Goal: Task Accomplishment & Management: Use online tool/utility

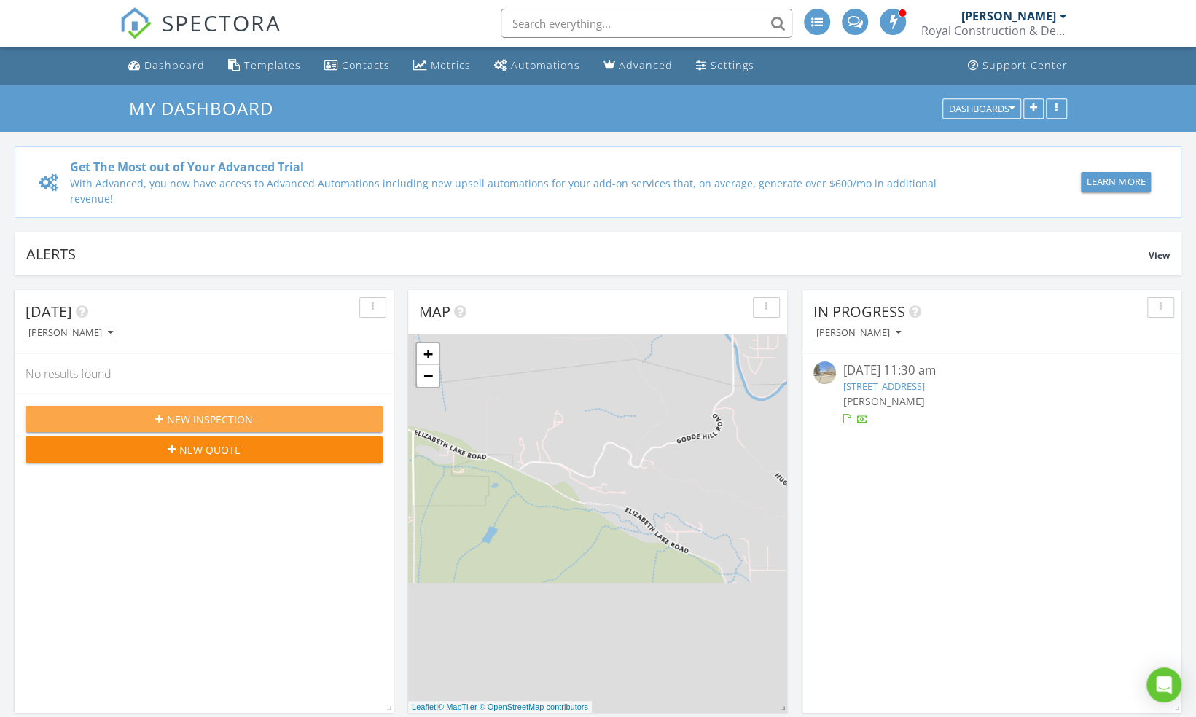
click at [170, 406] on button "New Inspection" at bounding box center [203, 419] width 357 height 26
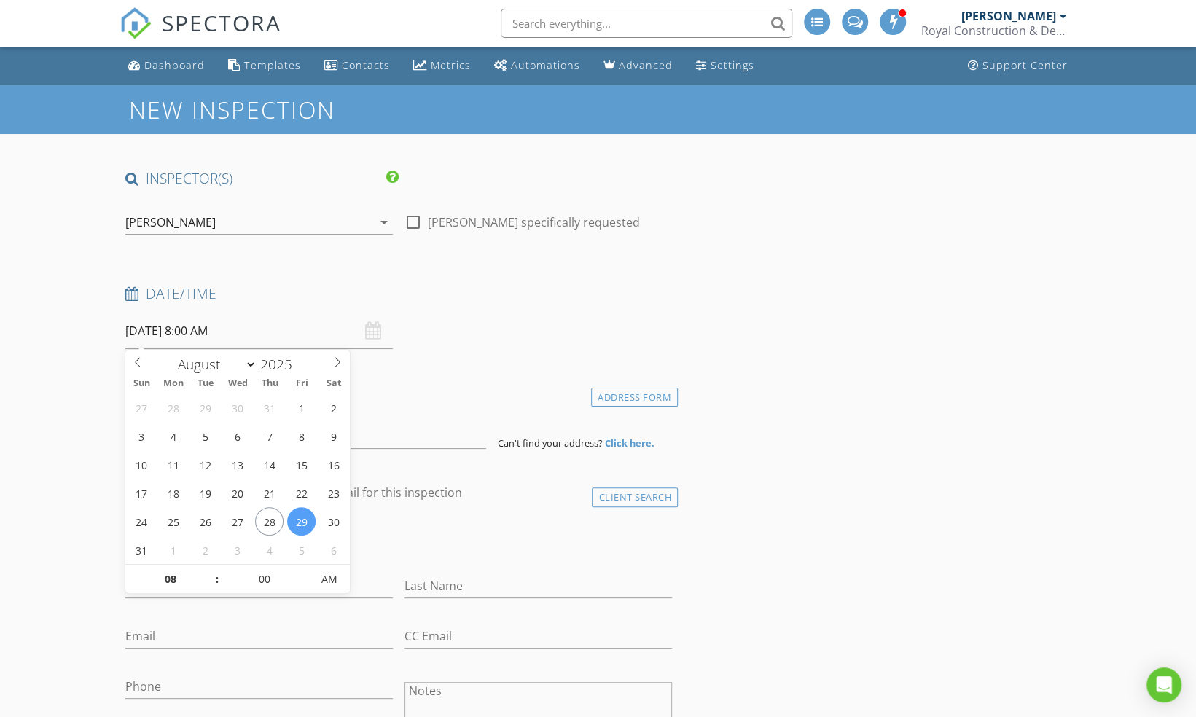
click at [178, 333] on input "08/29/2025 8:00 AM" at bounding box center [258, 331] width 267 height 36
type input "08/25/2025 8:00 AM"
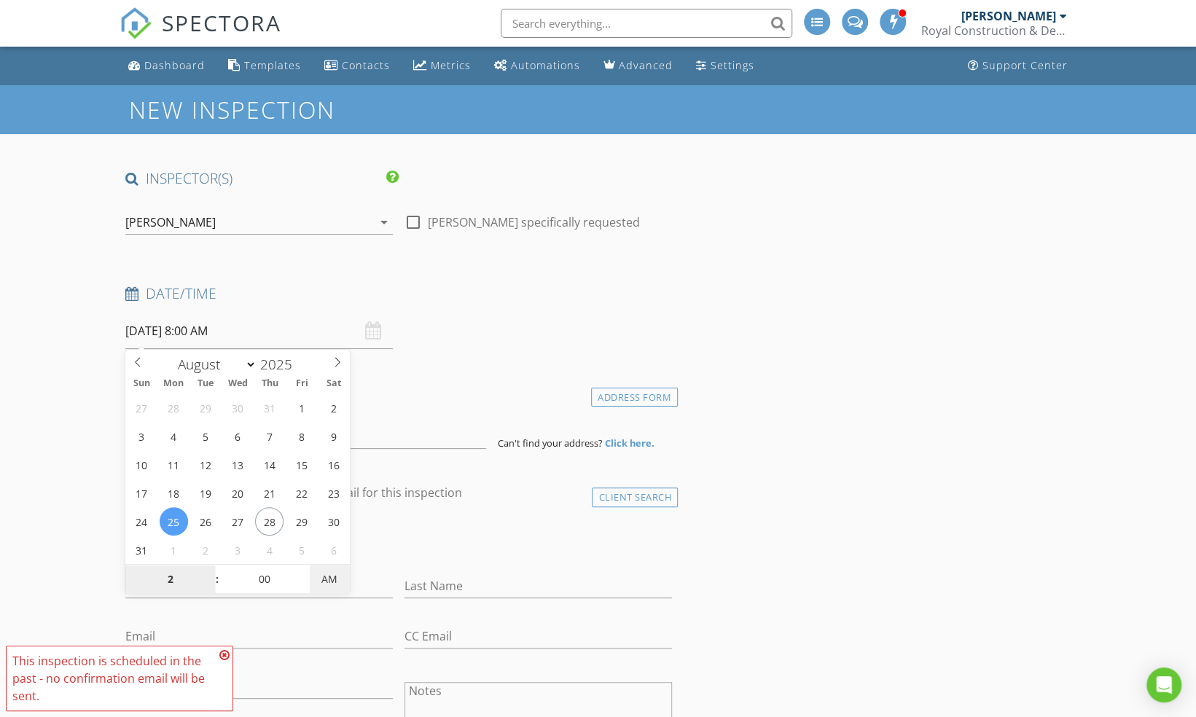
type input "02"
type input "[DATE] 2:00 PM"
click at [322, 576] on span "PM" at bounding box center [330, 579] width 40 height 29
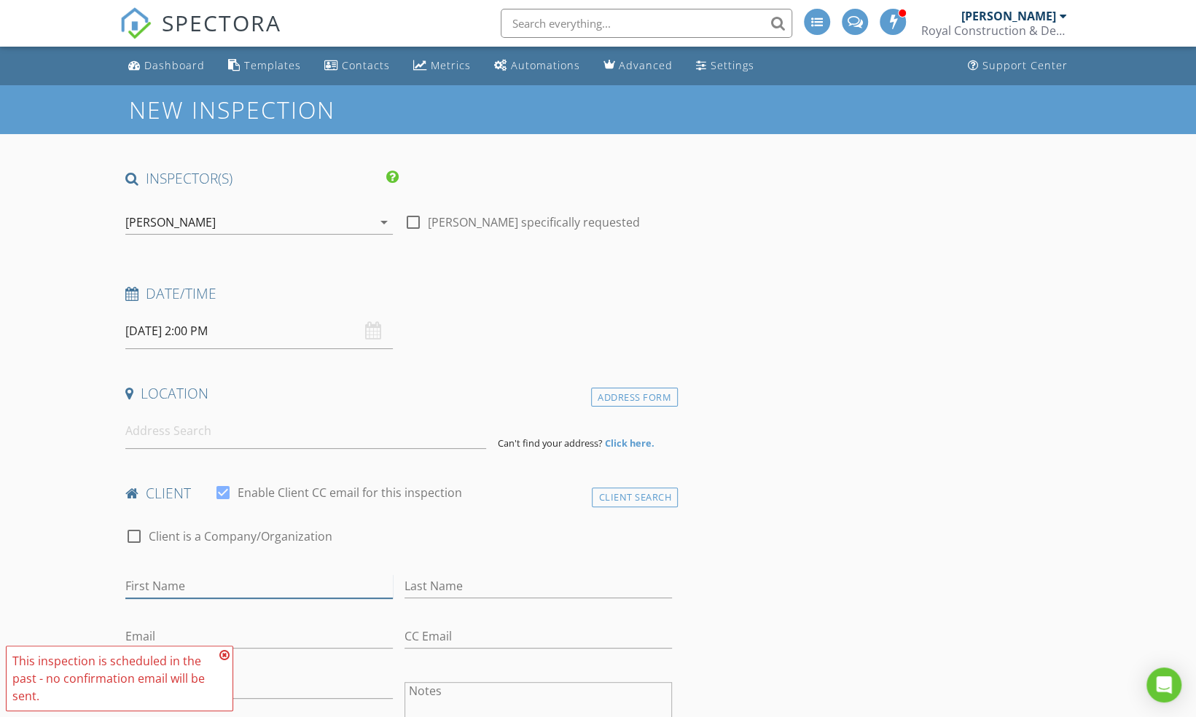
click at [282, 581] on input "First Name" at bounding box center [258, 586] width 267 height 24
click at [173, 424] on input at bounding box center [305, 431] width 361 height 36
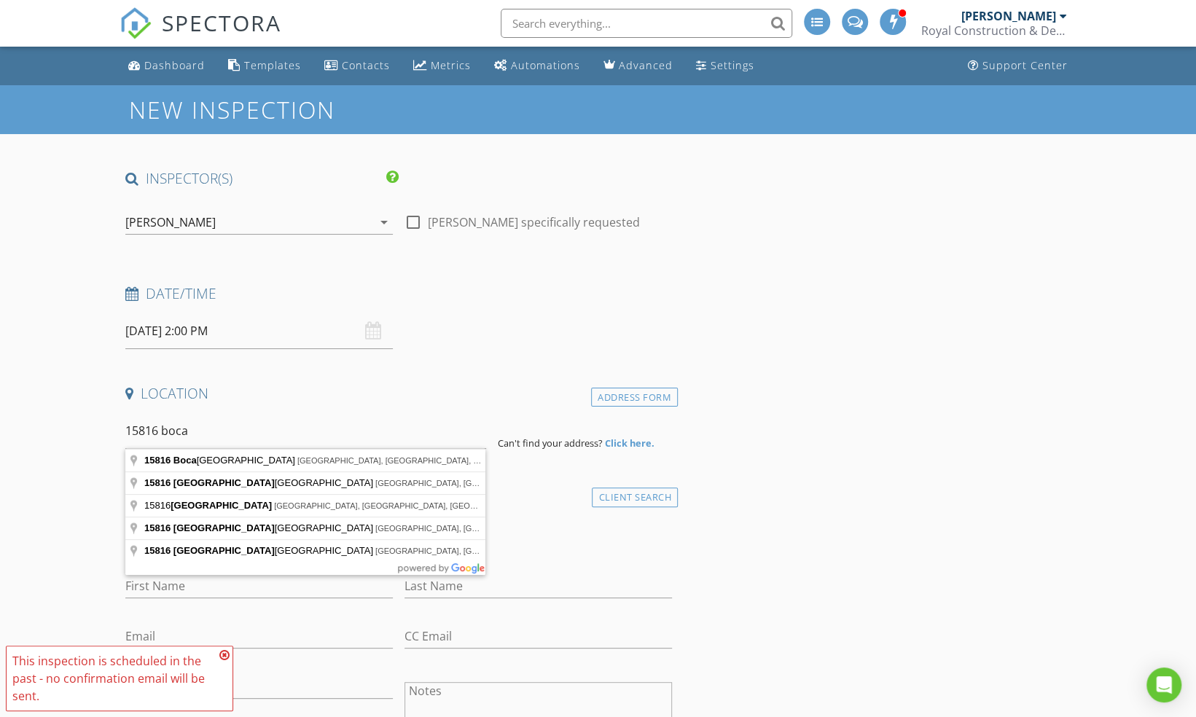
type input "15816 Boca Raton Avenue, Llano, CA, USA"
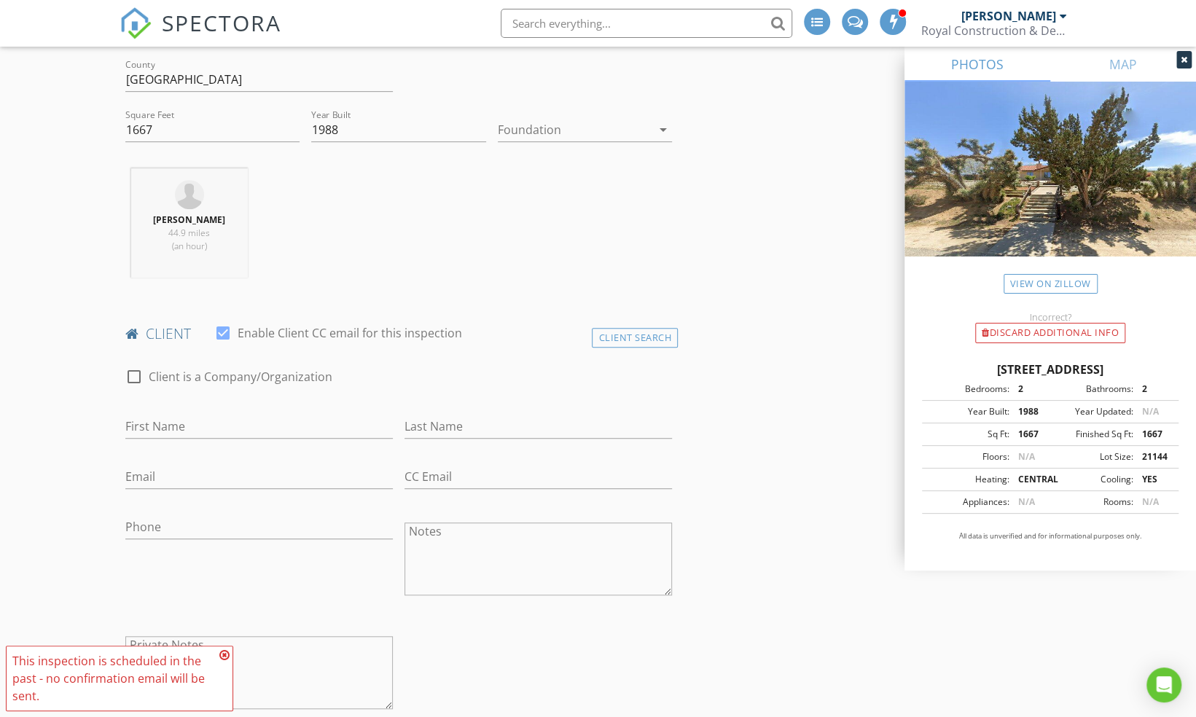
scroll to position [472, 0]
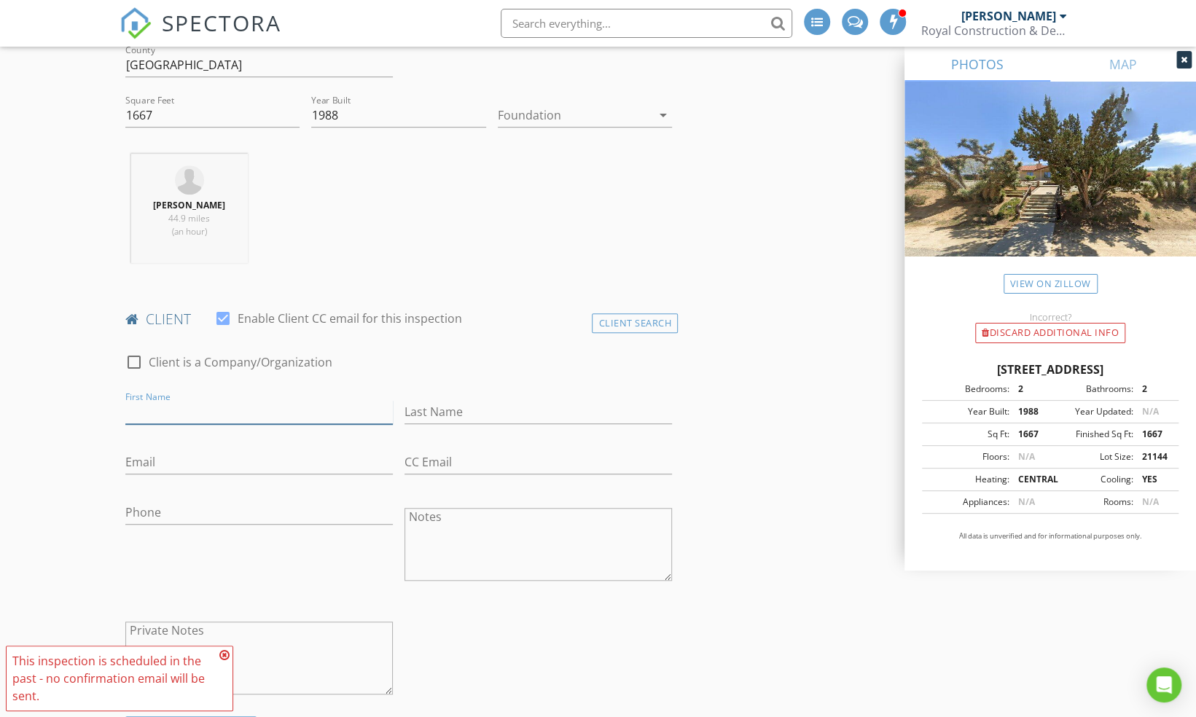
click at [192, 410] on input "First Name" at bounding box center [258, 412] width 267 height 24
type input "[PERSON_NAME]"
click at [565, 415] on input "Last Name" at bounding box center [537, 412] width 267 height 24
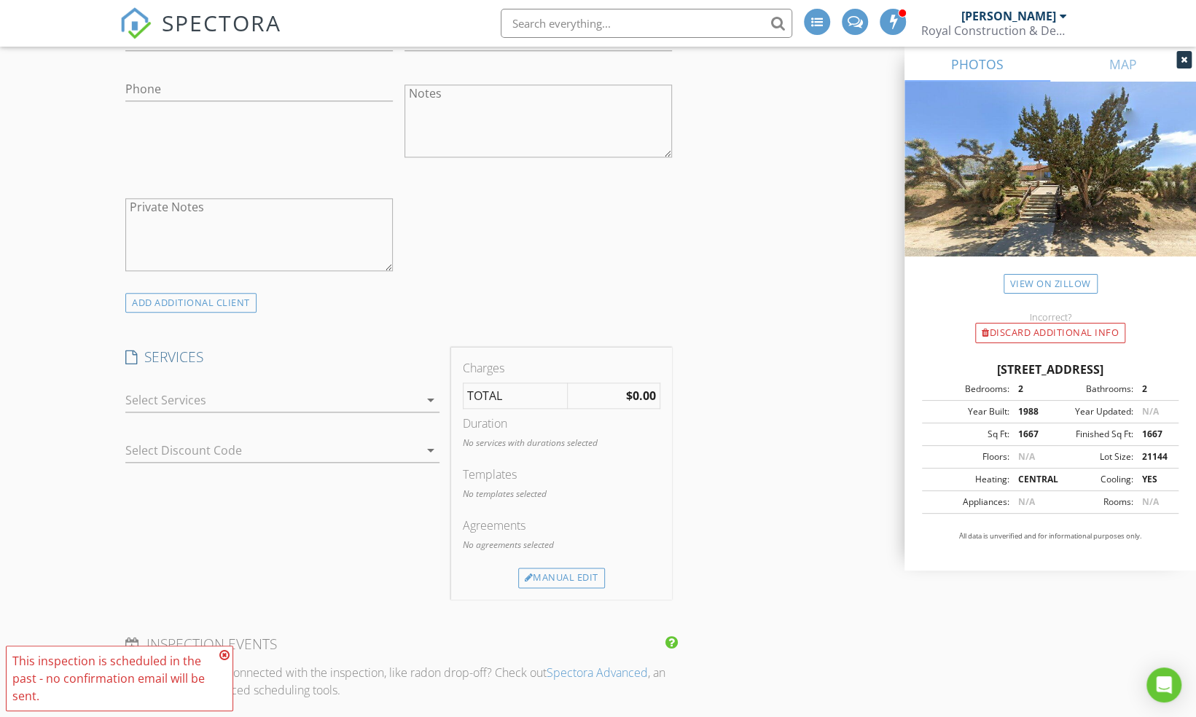
scroll to position [898, 0]
type input "oppen"
click at [400, 401] on div at bounding box center [272, 397] width 294 height 23
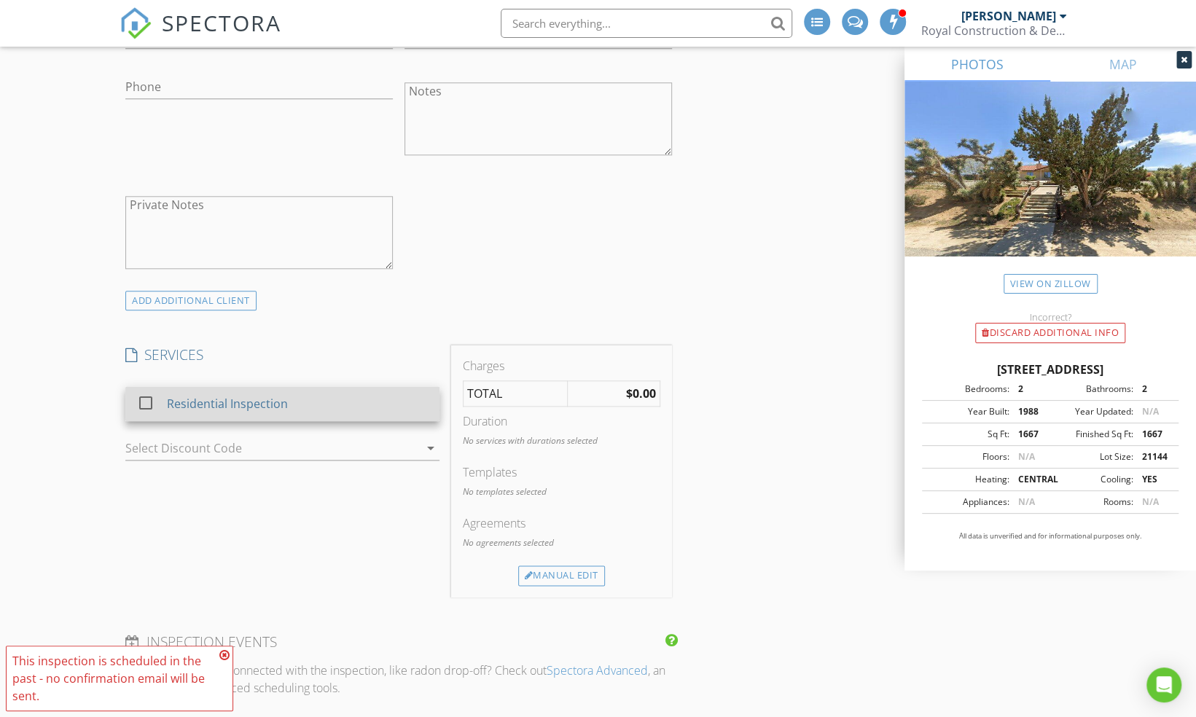
click at [272, 396] on div "Residential Inspection" at bounding box center [227, 403] width 121 height 17
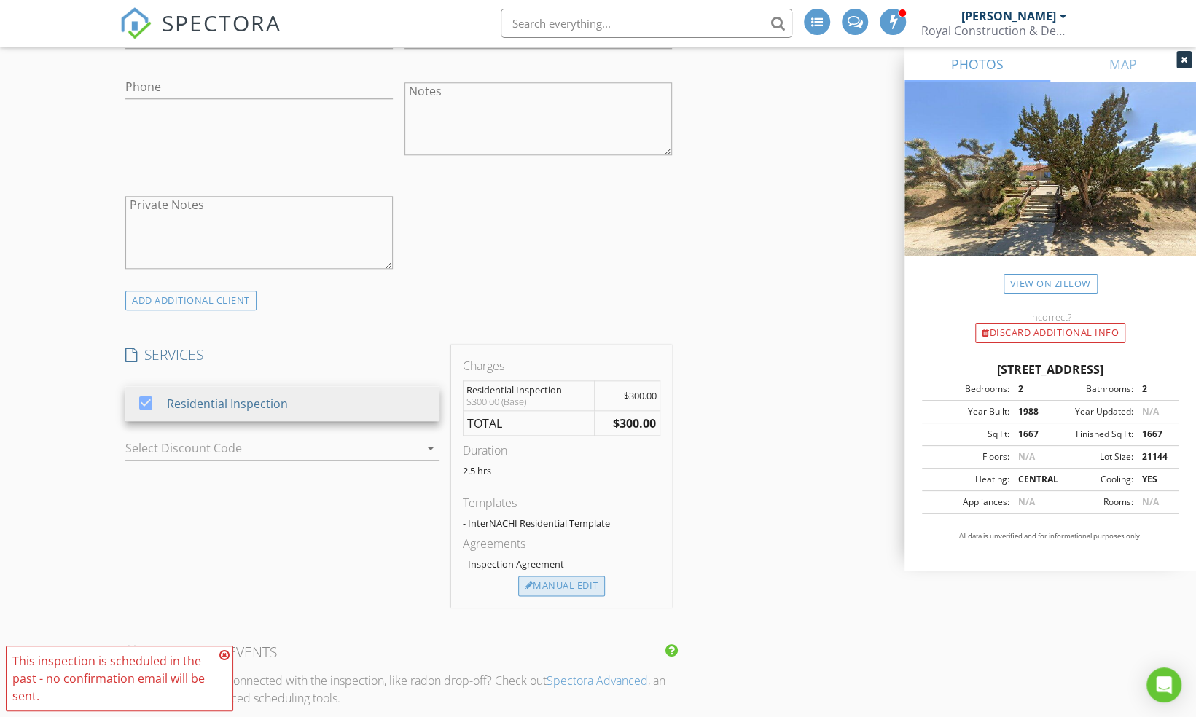
click at [570, 576] on div "Manual Edit" at bounding box center [561, 586] width 87 height 20
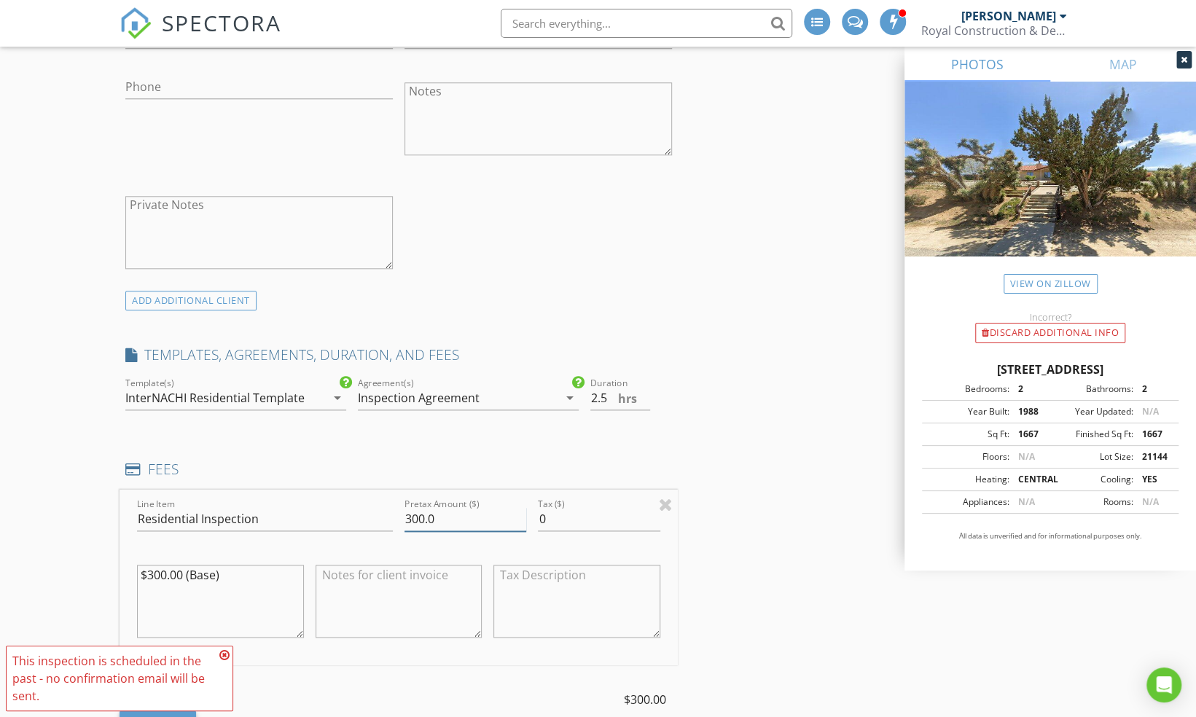
click at [452, 525] on input "300.0" at bounding box center [465, 519] width 122 height 24
type input "3"
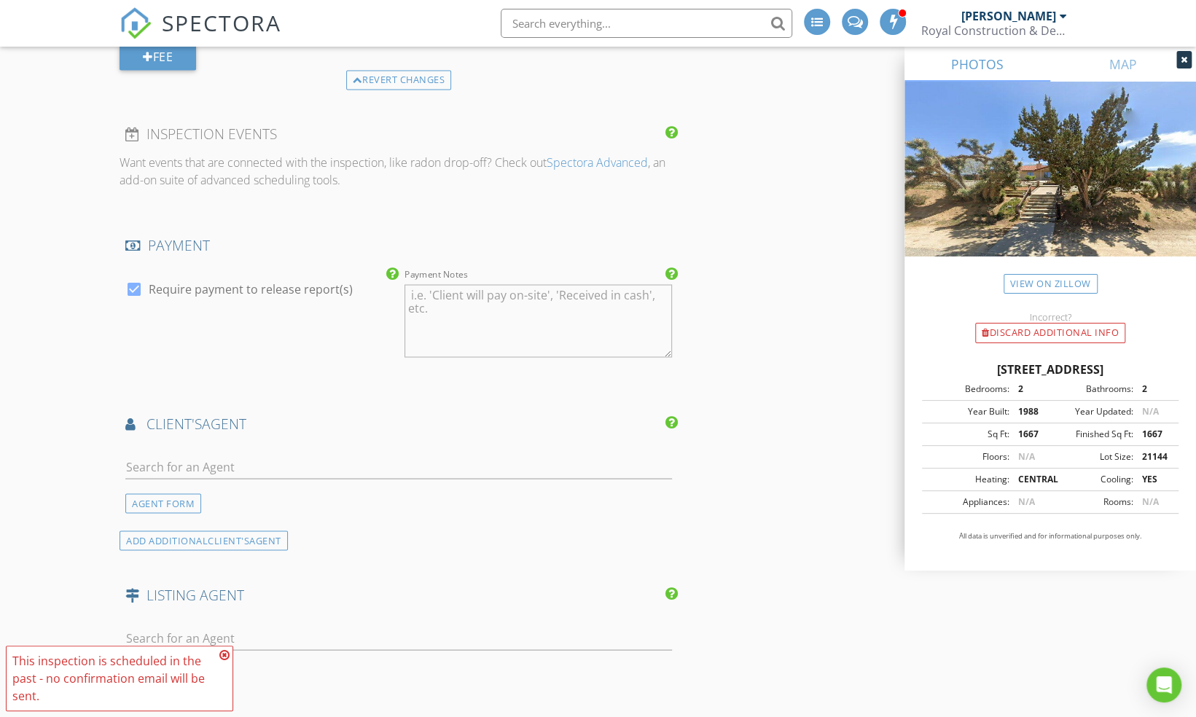
scroll to position [1566, 0]
type input "500"
click at [183, 286] on label "Require payment to release report(s)" at bounding box center [251, 286] width 204 height 15
checkbox input "false"
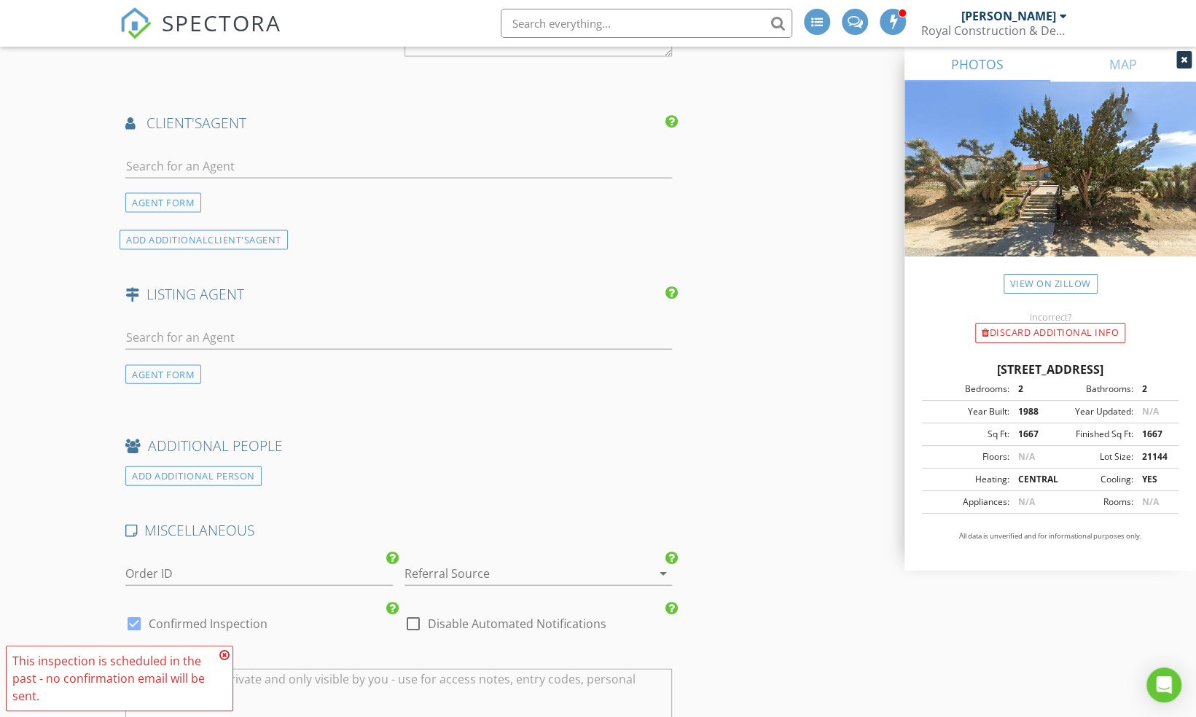
scroll to position [1871, 0]
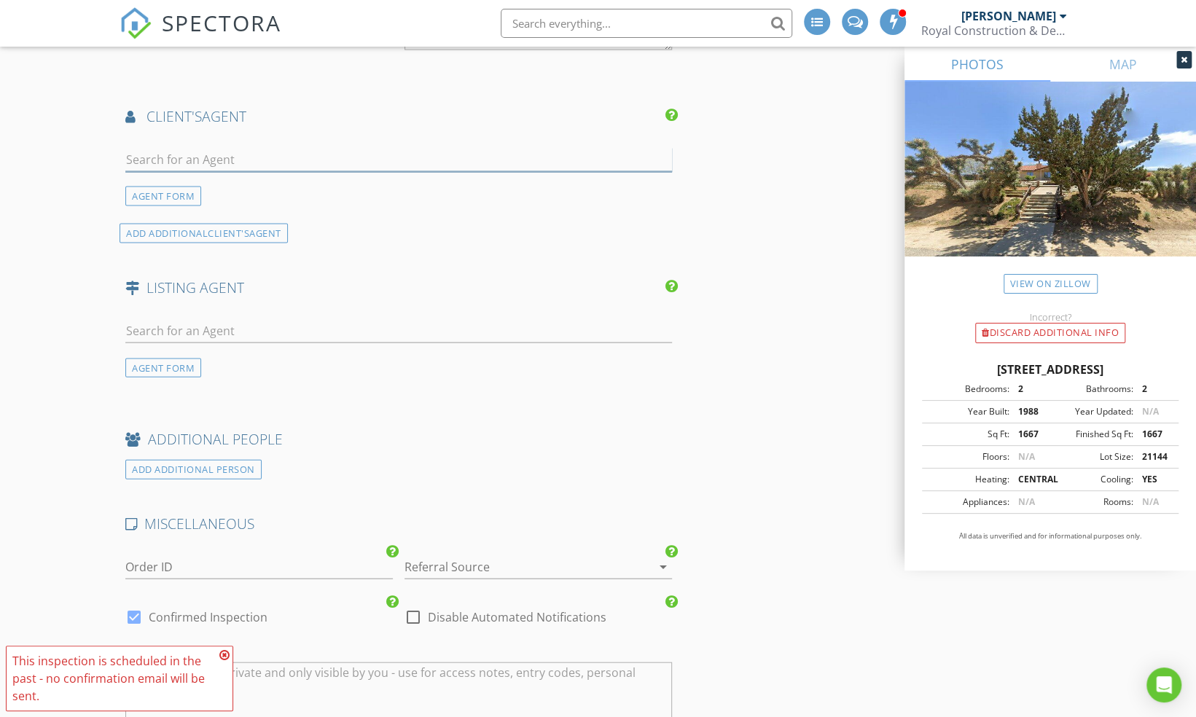
click at [268, 150] on input "text" at bounding box center [398, 160] width 546 height 24
type input "Bryant Plascencia"
click at [211, 184] on div "Bryant Plascencia" at bounding box center [212, 185] width 90 height 17
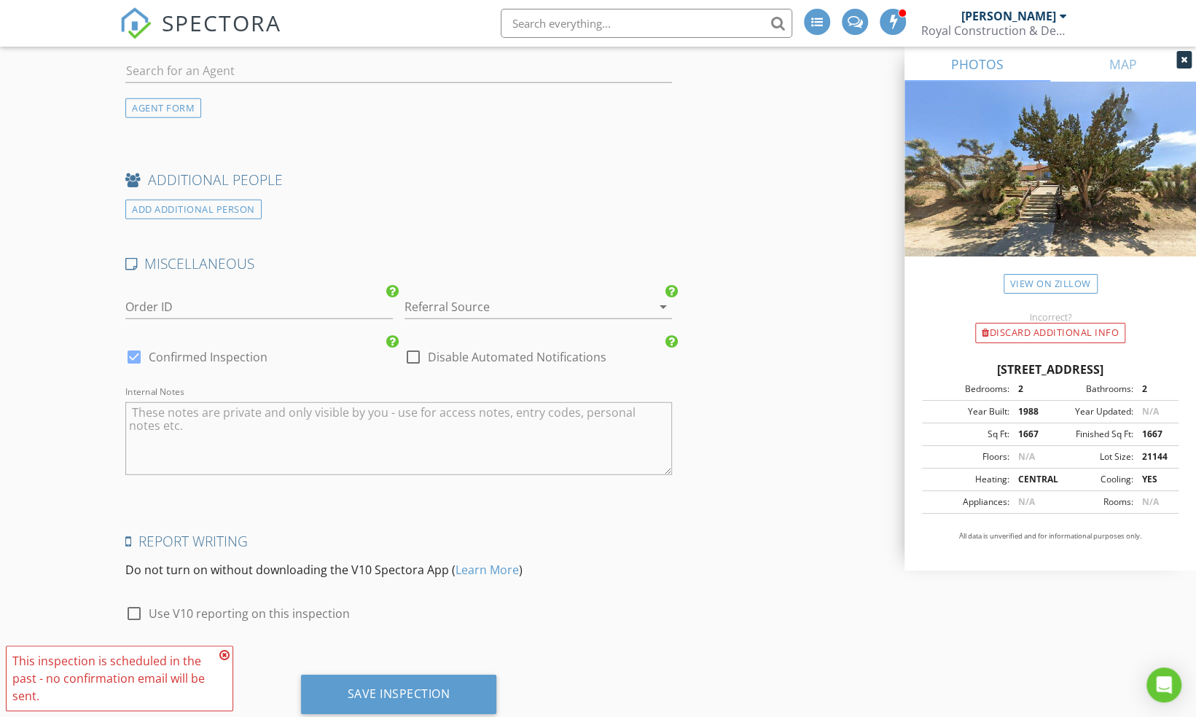
scroll to position [2500, 0]
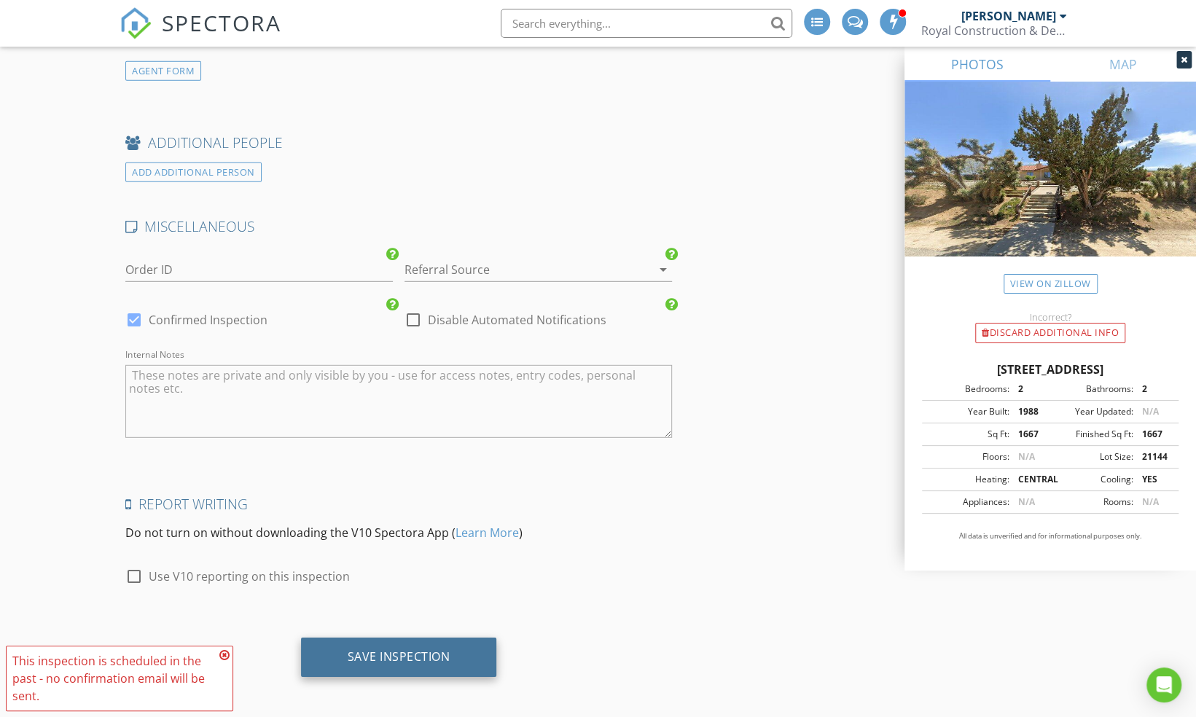
click at [358, 651] on div "Save Inspection" at bounding box center [399, 656] width 103 height 15
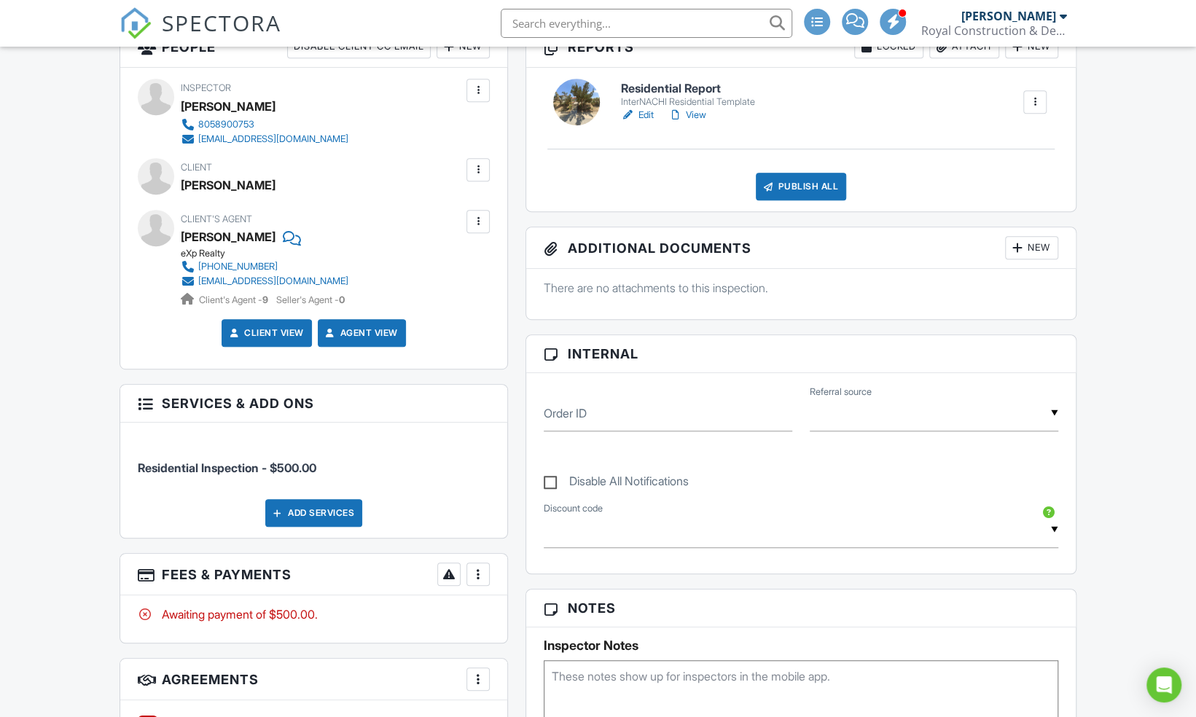
scroll to position [511, 0]
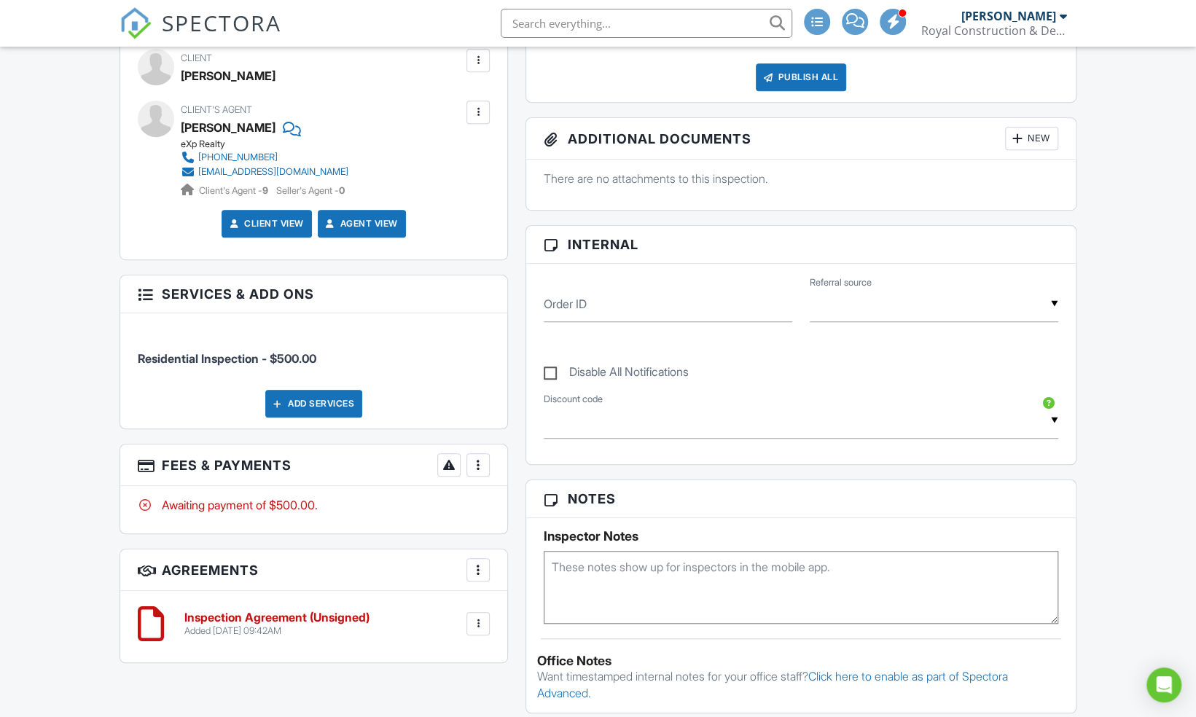
click at [488, 462] on div "More" at bounding box center [477, 464] width 23 height 23
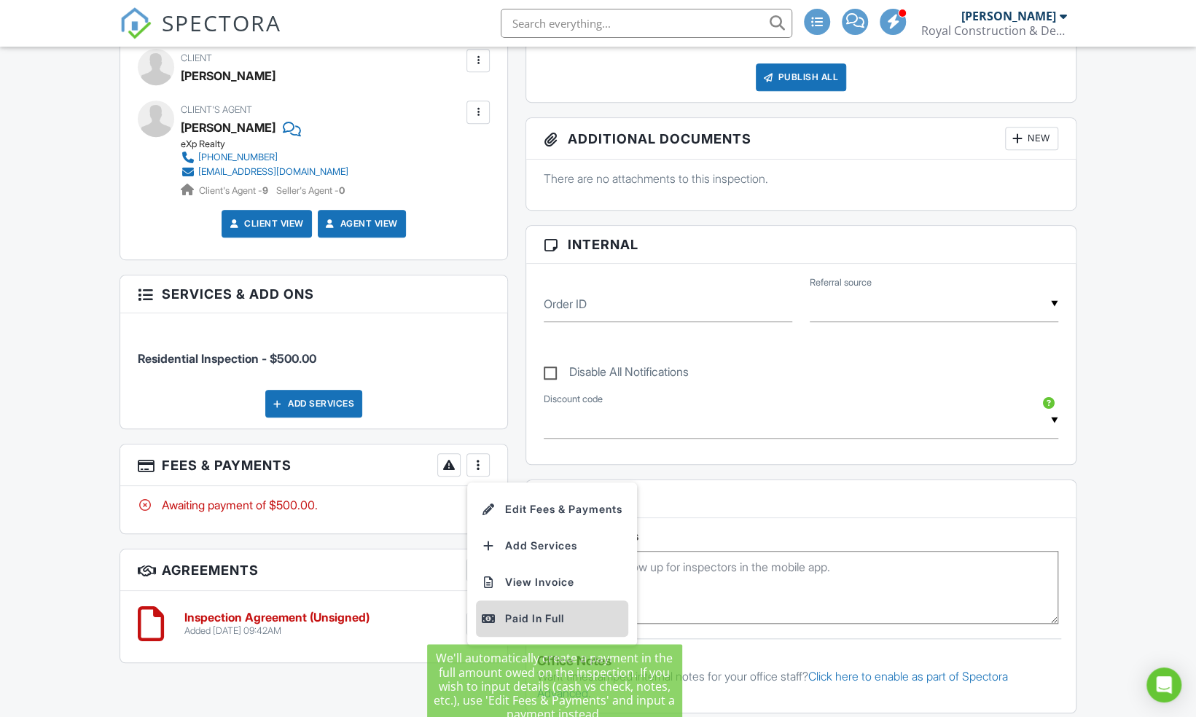
click at [526, 614] on div "Paid In Full" at bounding box center [552, 618] width 141 height 17
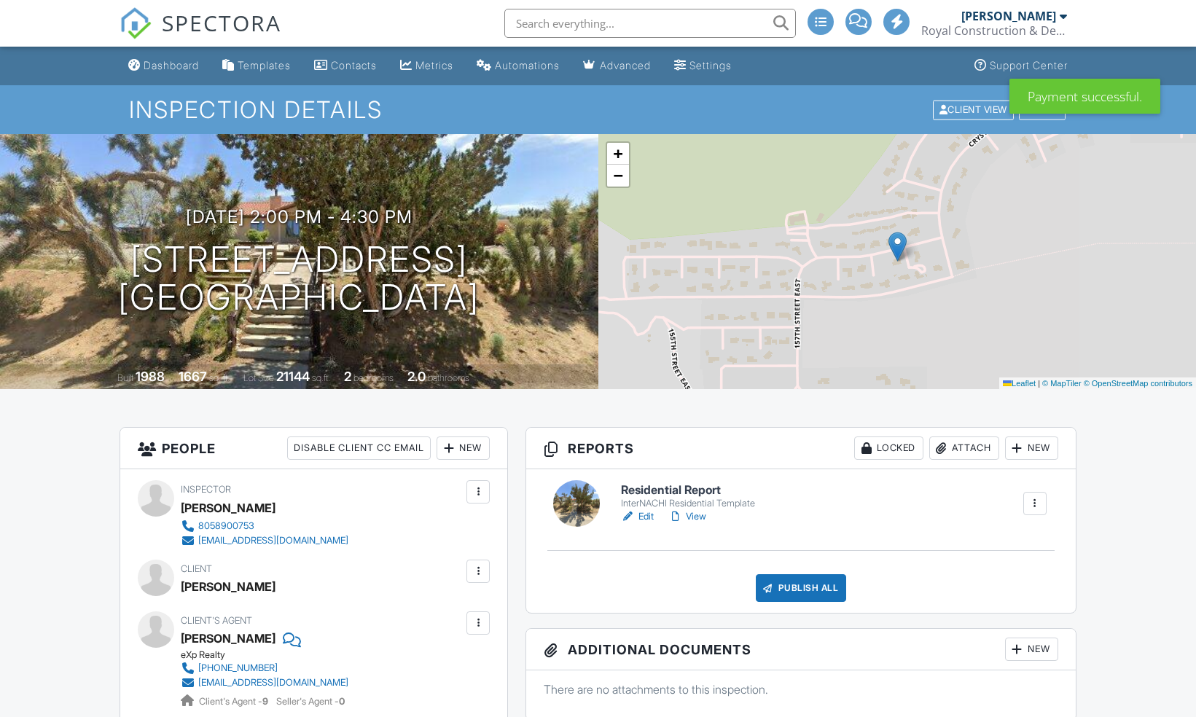
scroll to position [527, 0]
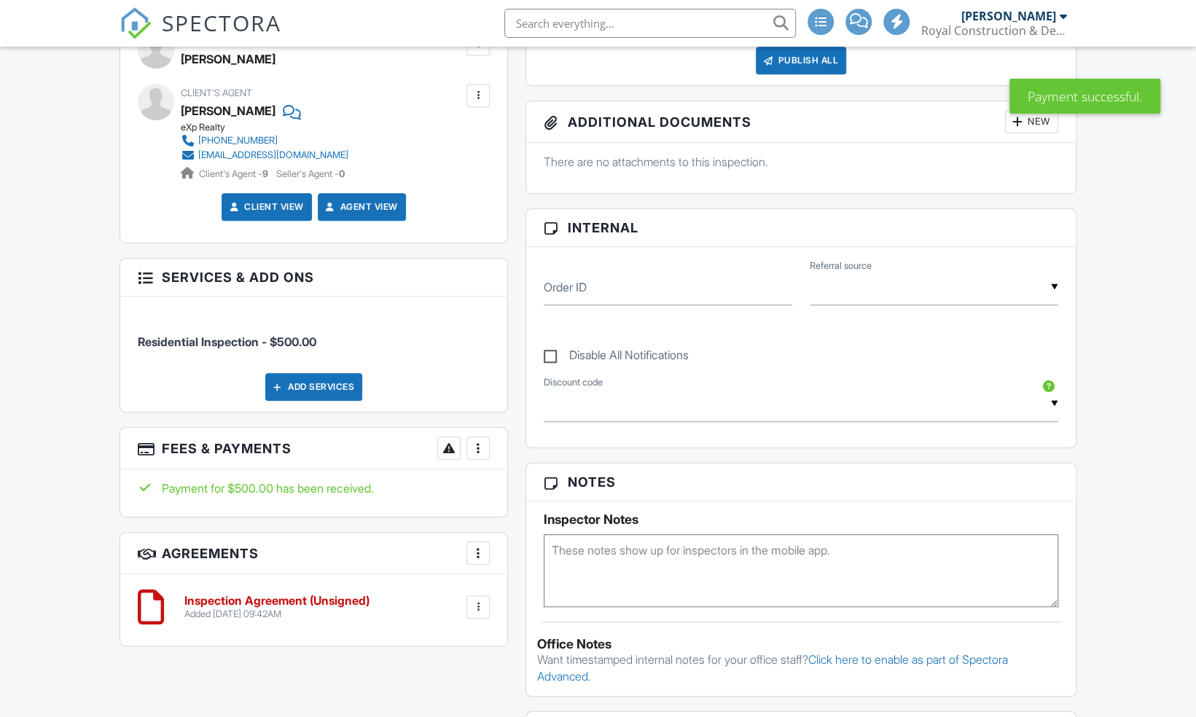
click at [476, 611] on div at bounding box center [478, 607] width 15 height 15
click at [475, 603] on div at bounding box center [478, 607] width 15 height 15
click at [489, 552] on div "More" at bounding box center [477, 552] width 23 height 23
click at [364, 594] on h6 "Inspection Agreement (Unsigned)" at bounding box center [276, 600] width 185 height 13
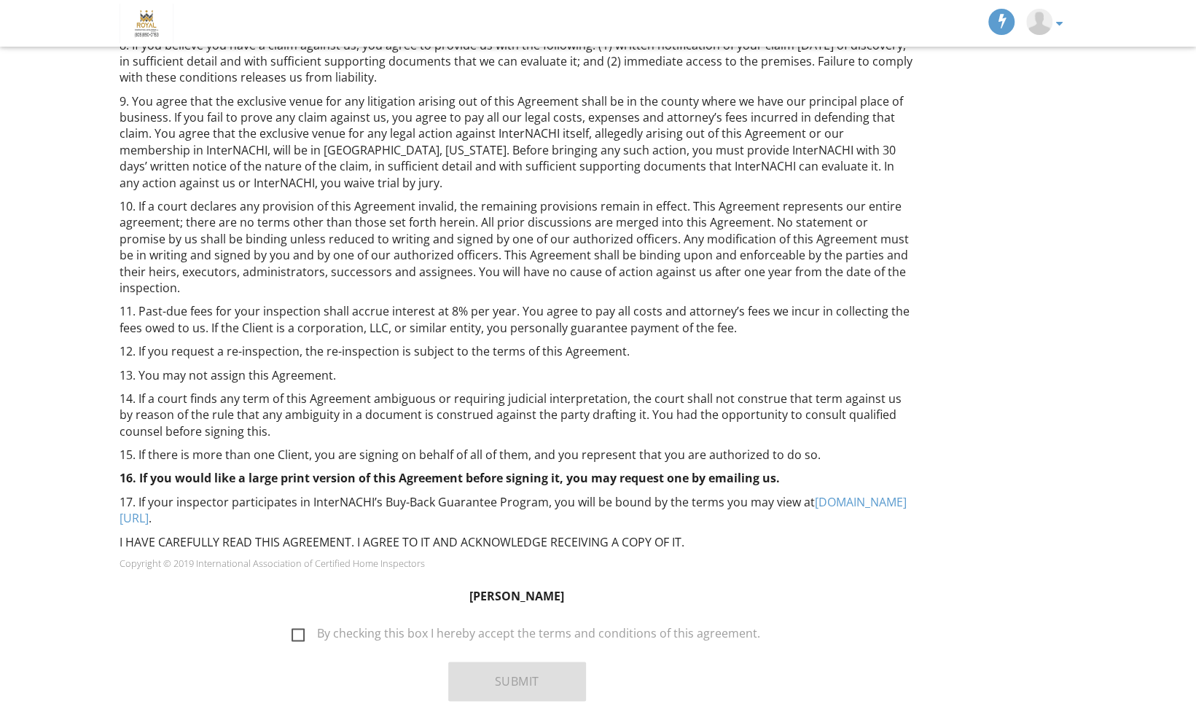
scroll to position [874, 0]
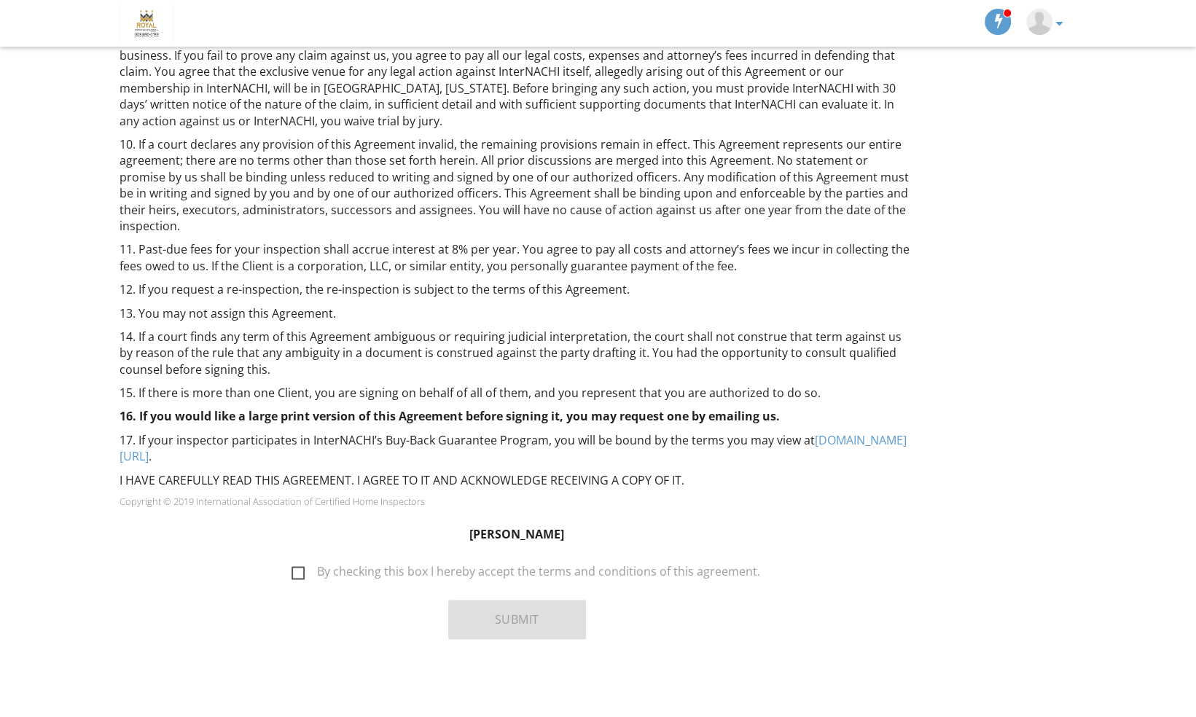
click at [312, 577] on label "By checking this box I hereby accept the terms and conditions of this agreement." at bounding box center [525, 574] width 468 height 18
click at [292, 569] on input "By checking this box I hereby accept the terms and conditions of this agreement." at bounding box center [287, 564] width 9 height 9
checkbox input "true"
click at [490, 613] on button "Submit" at bounding box center [517, 619] width 138 height 39
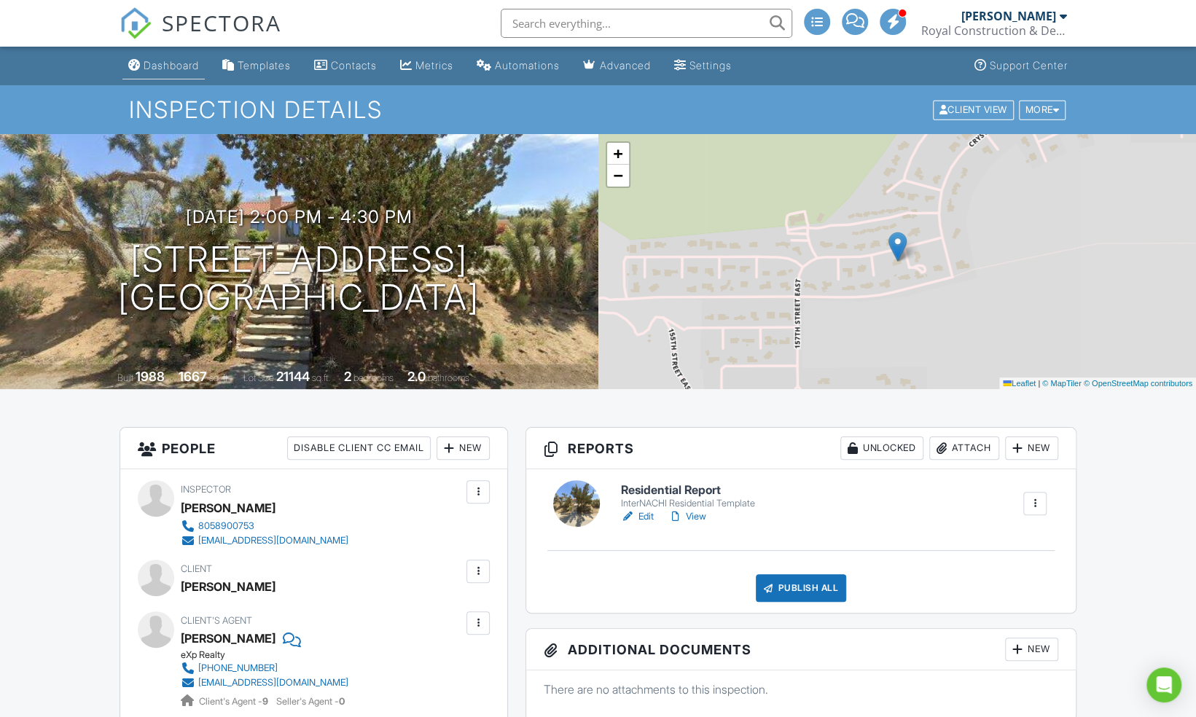
click at [169, 61] on div "Dashboard" at bounding box center [171, 65] width 55 height 12
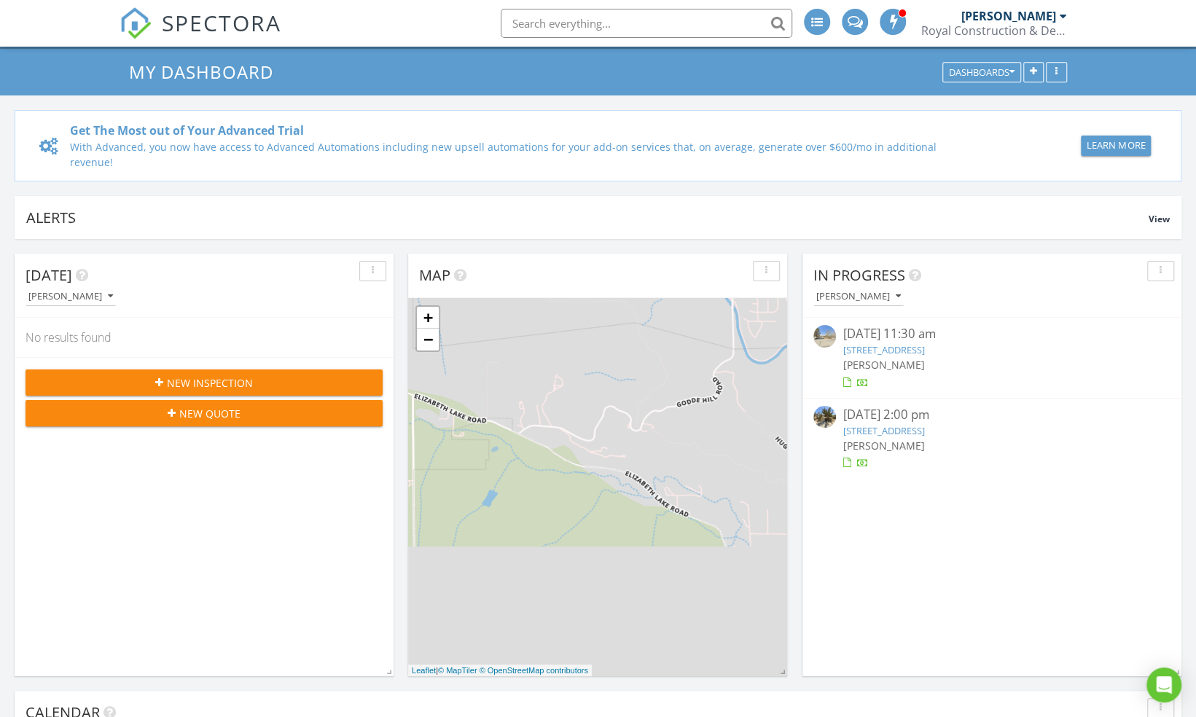
scroll to position [37, 0]
click at [908, 342] on link "[STREET_ADDRESS]" at bounding box center [884, 348] width 82 height 13
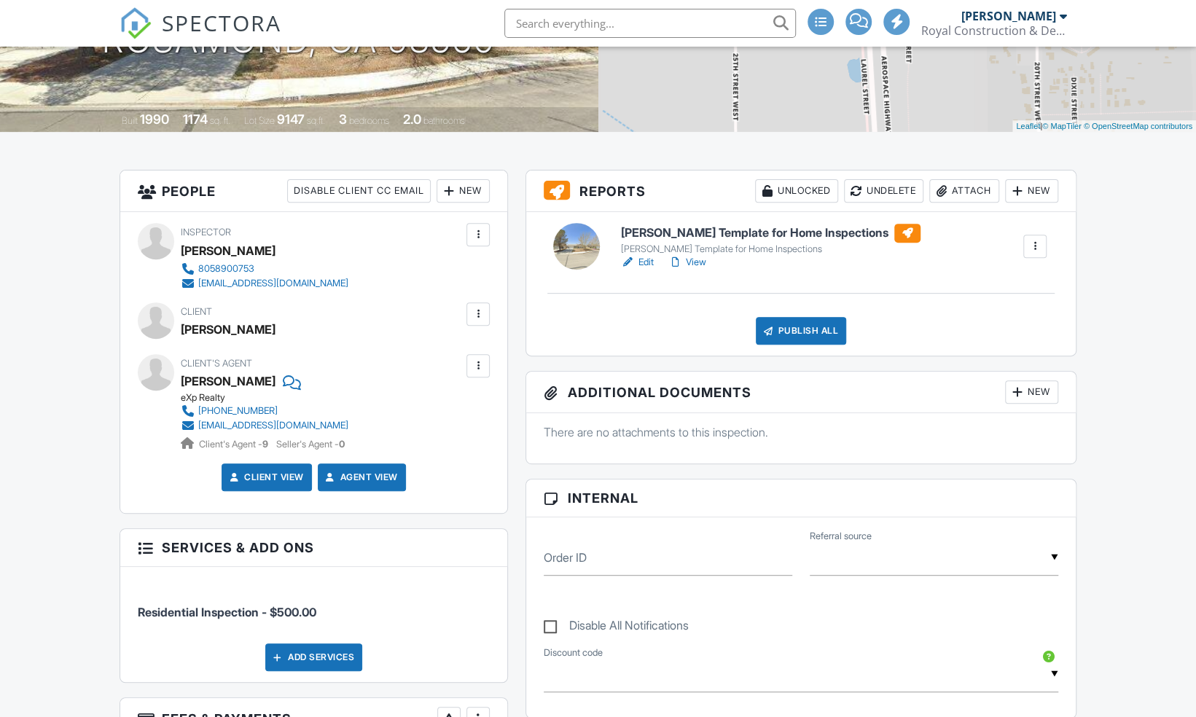
click at [645, 261] on link "Edit" at bounding box center [637, 262] width 33 height 15
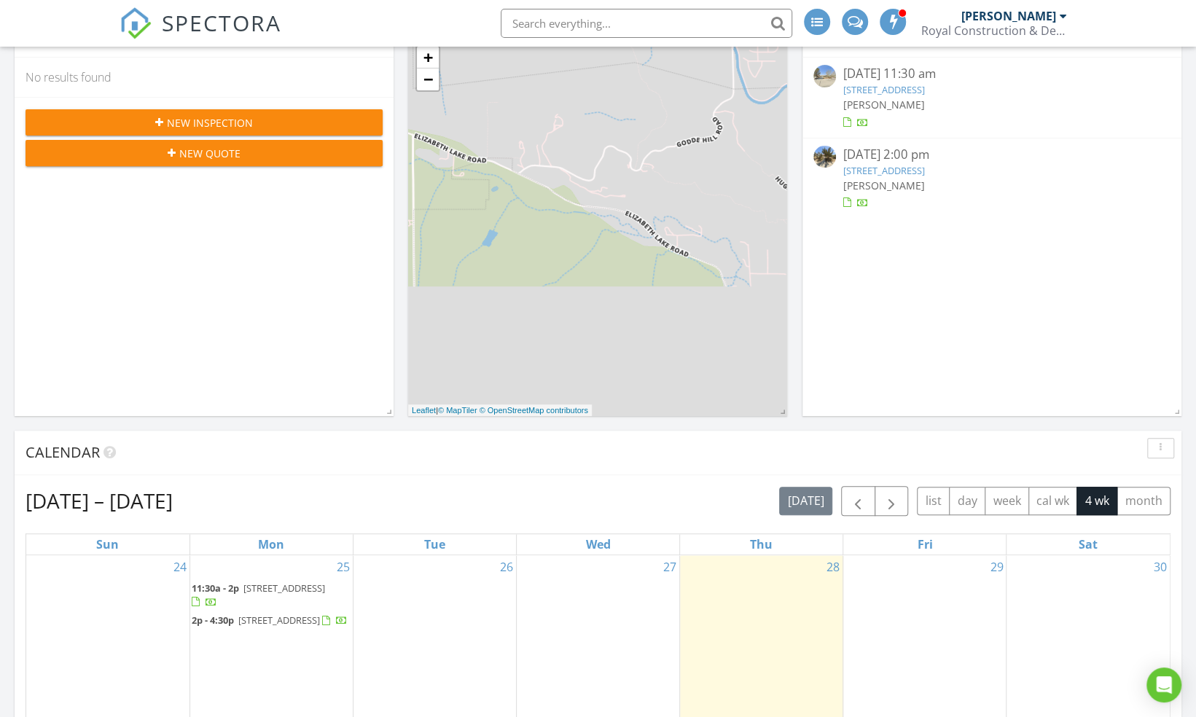
scroll to position [97, 0]
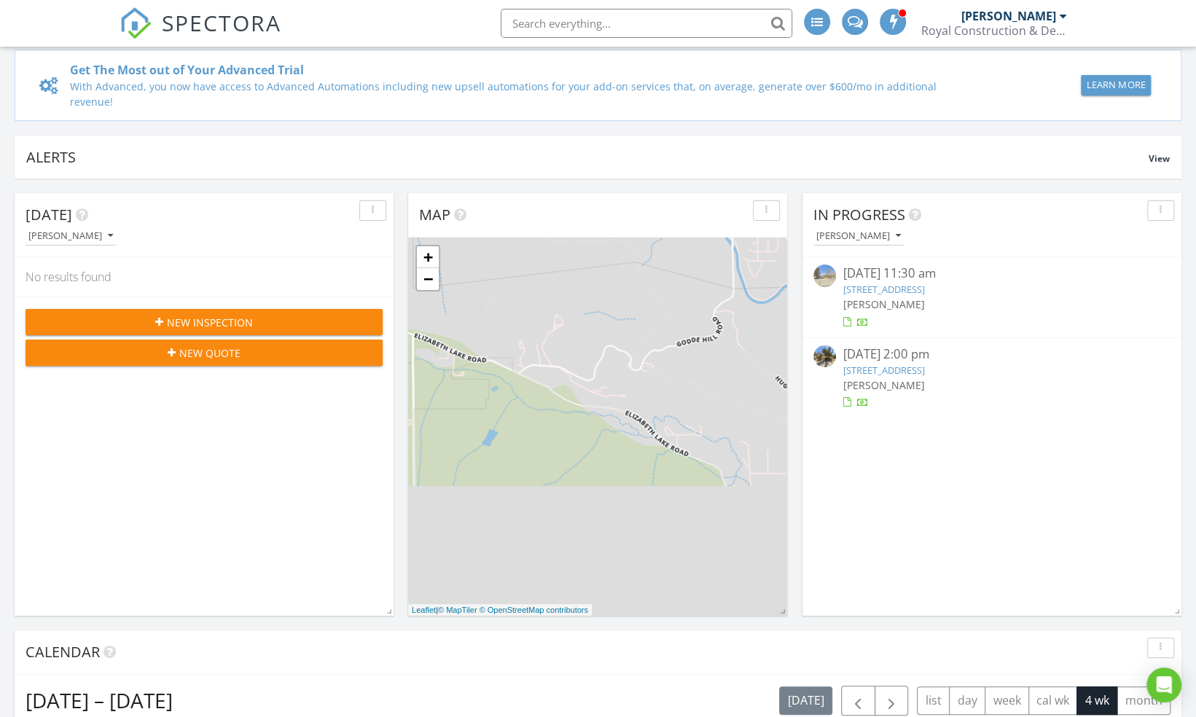
click at [912, 364] on link "[STREET_ADDRESS]" at bounding box center [884, 370] width 82 height 13
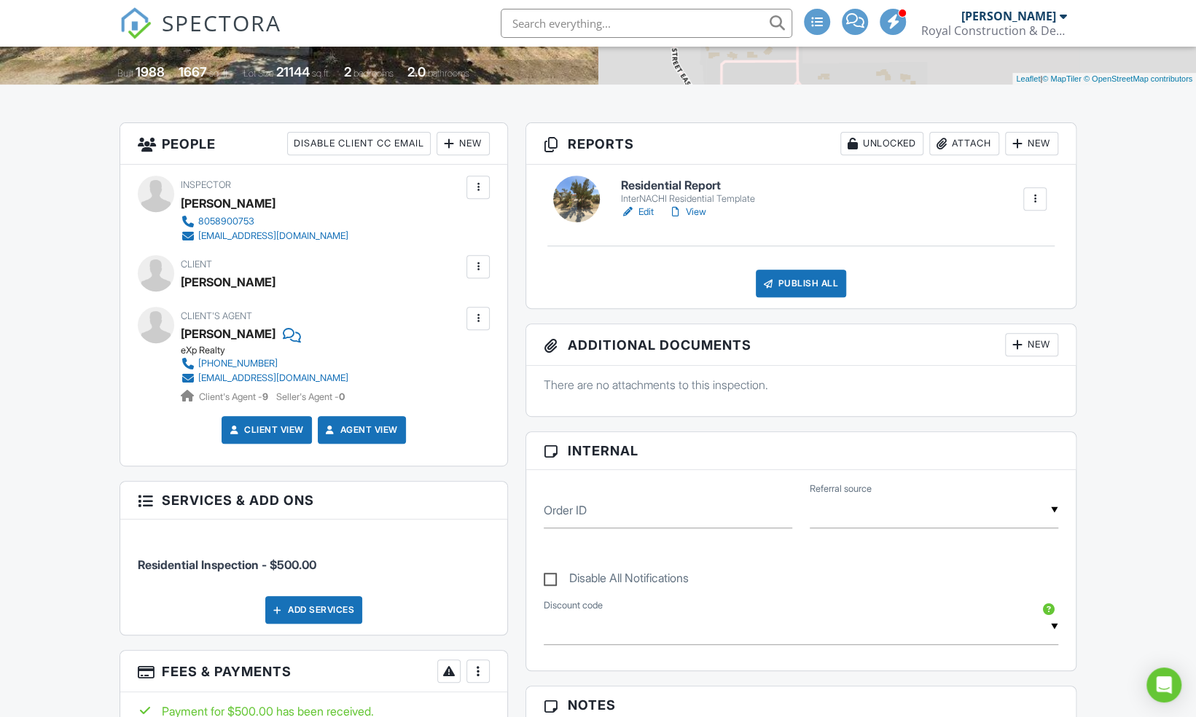
scroll to position [305, 0]
click at [651, 210] on link "Edit" at bounding box center [637, 211] width 33 height 15
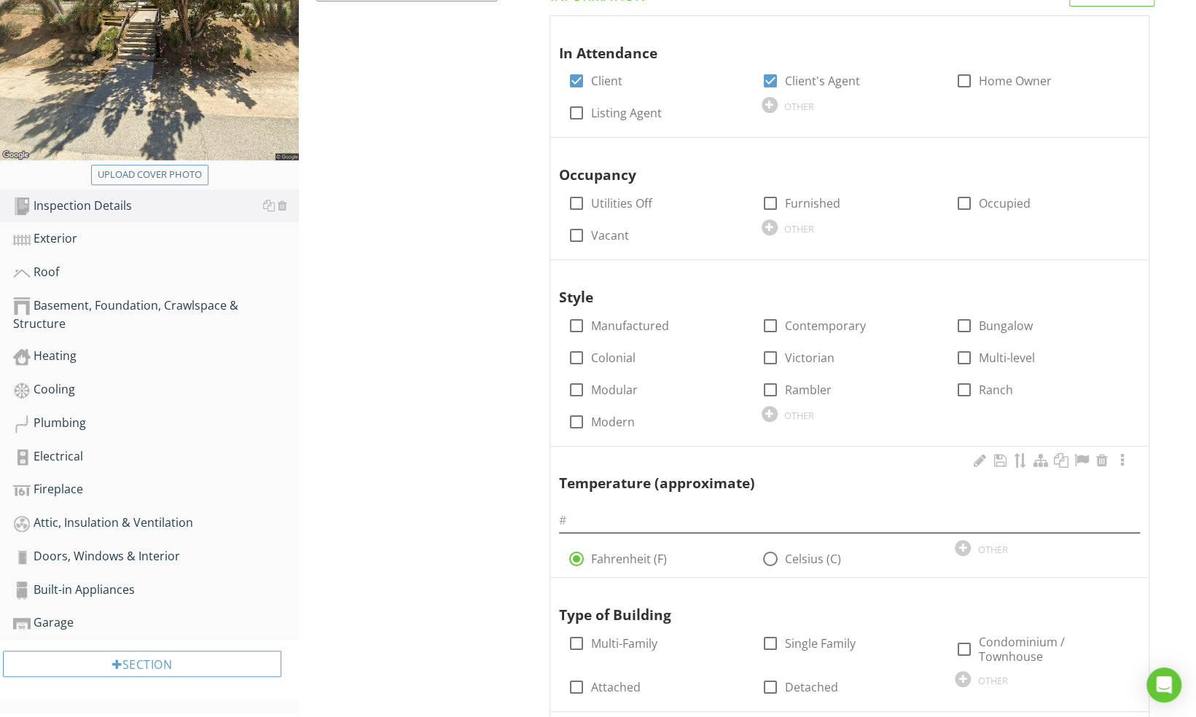
scroll to position [284, 0]
click at [1000, 203] on label "Occupied" at bounding box center [1004, 204] width 52 height 15
checkbox input "true"
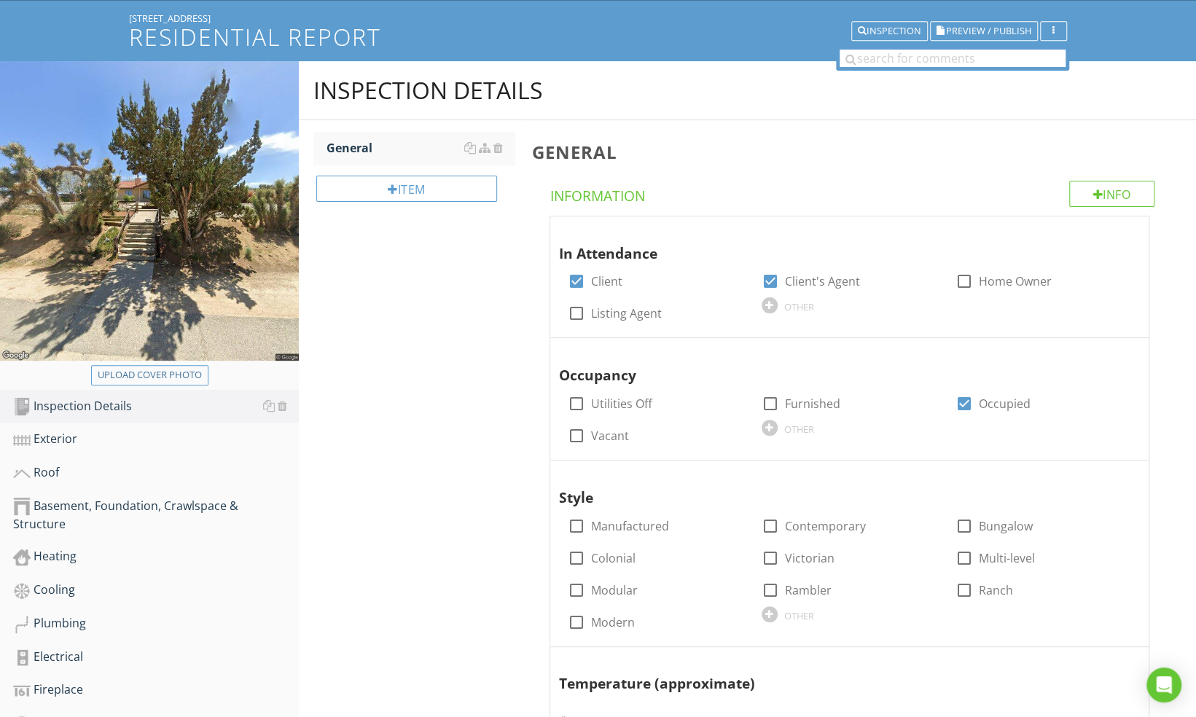
scroll to position [0, 0]
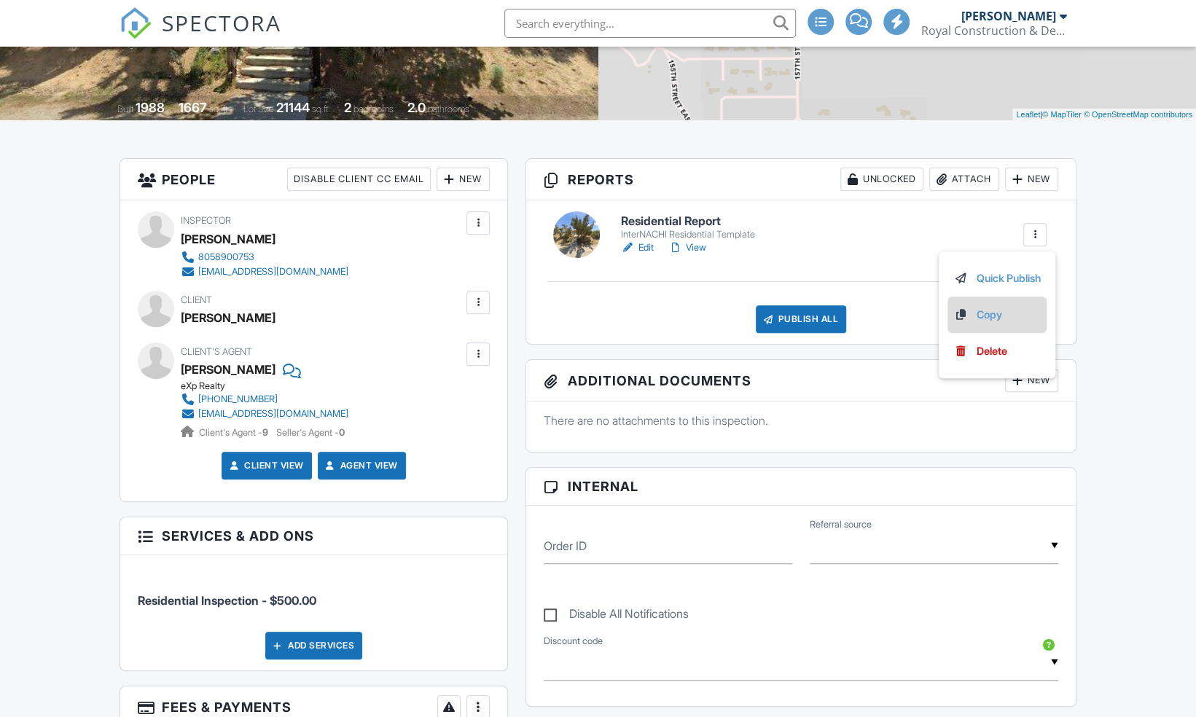
scroll to position [269, 0]
click at [976, 351] on div "Delete" at bounding box center [991, 351] width 31 height 16
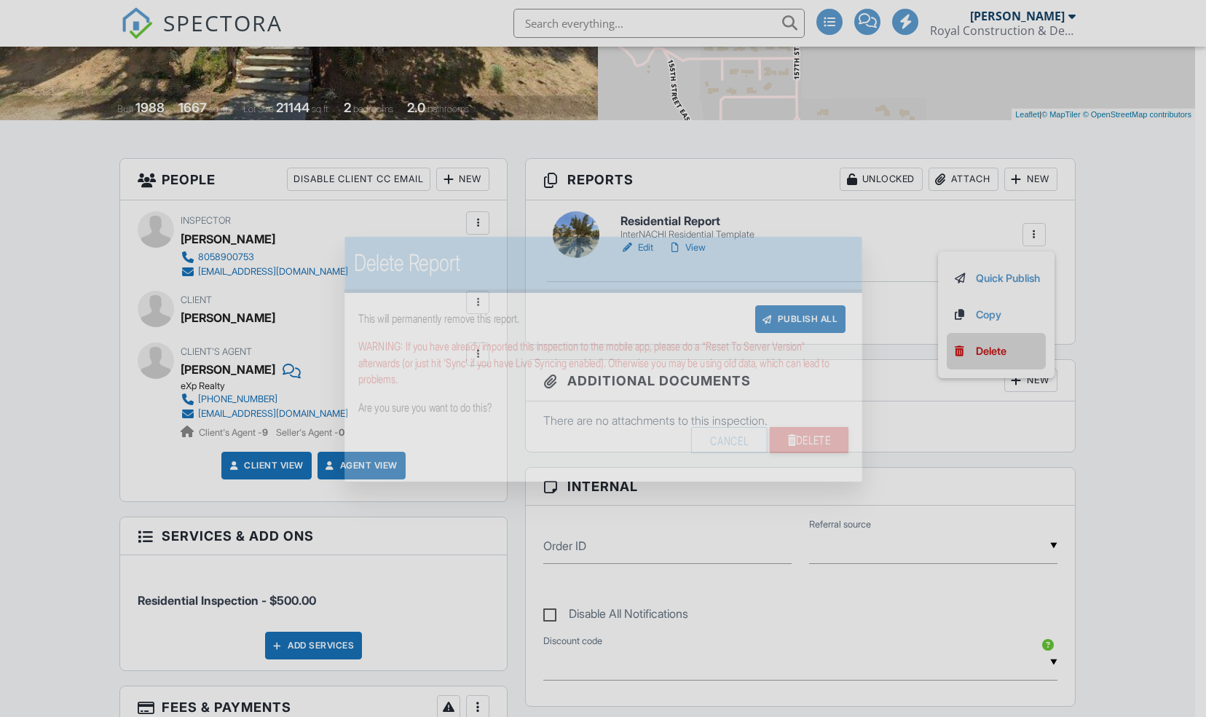
scroll to position [305, 0]
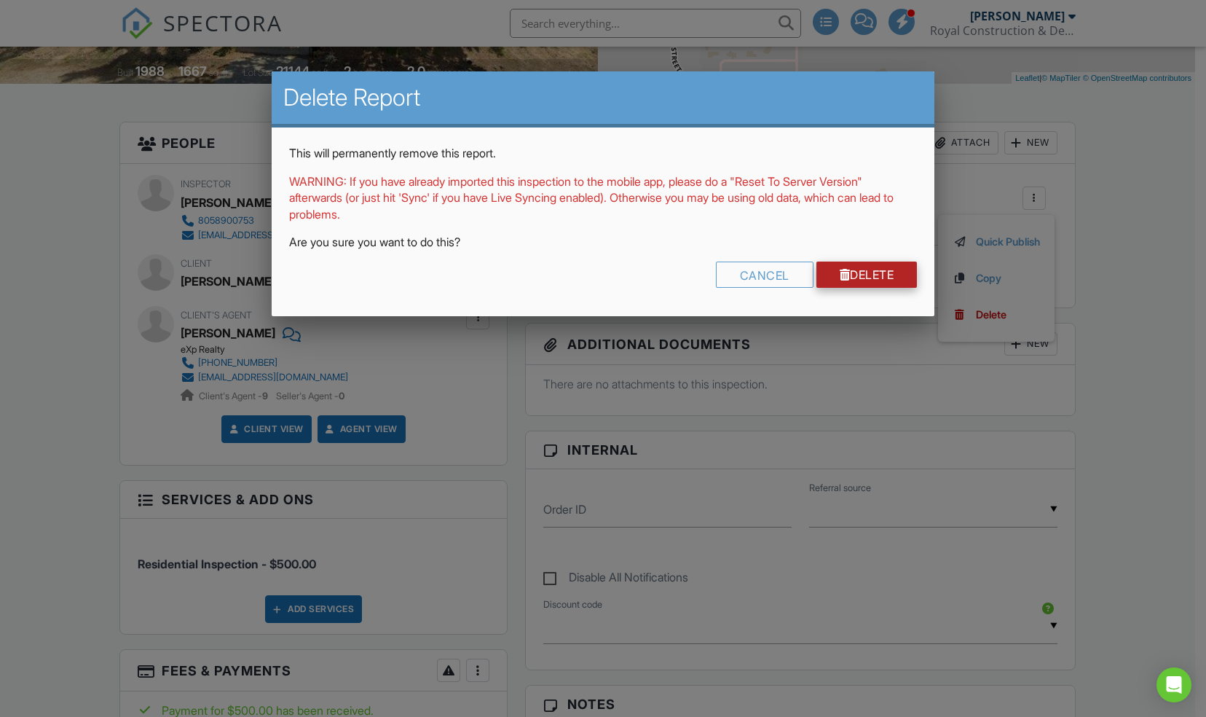
click at [833, 281] on link "Delete" at bounding box center [867, 275] width 101 height 26
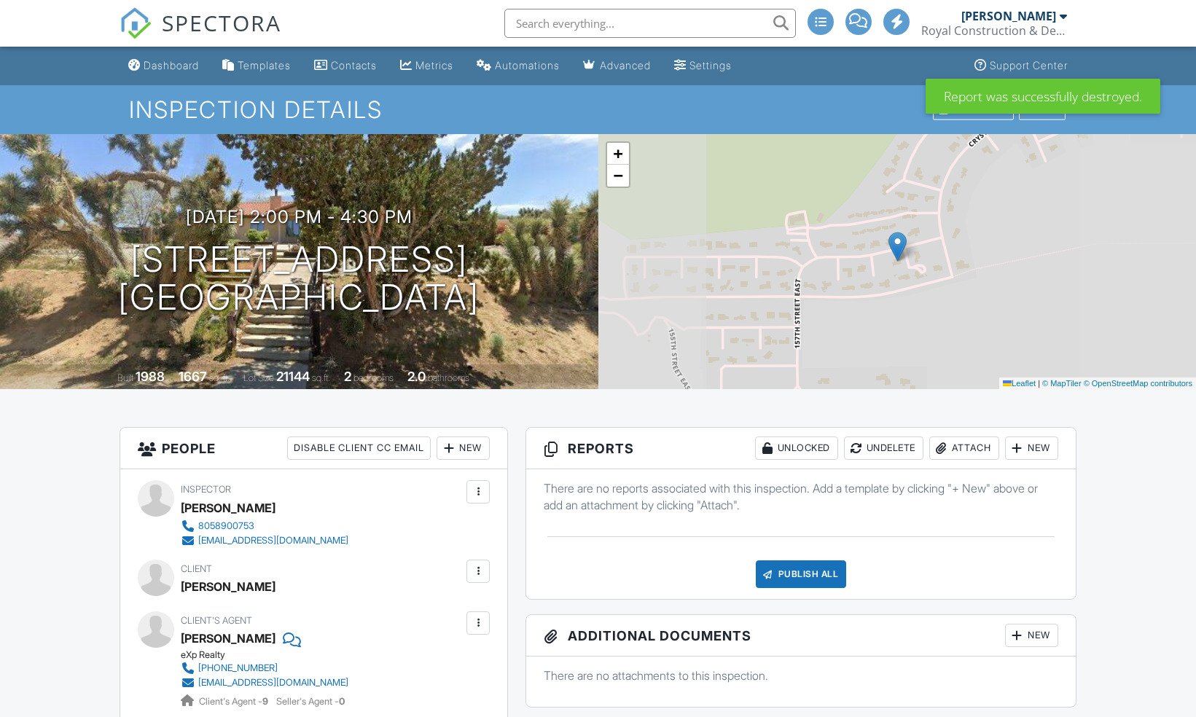
scroll to position [113, 0]
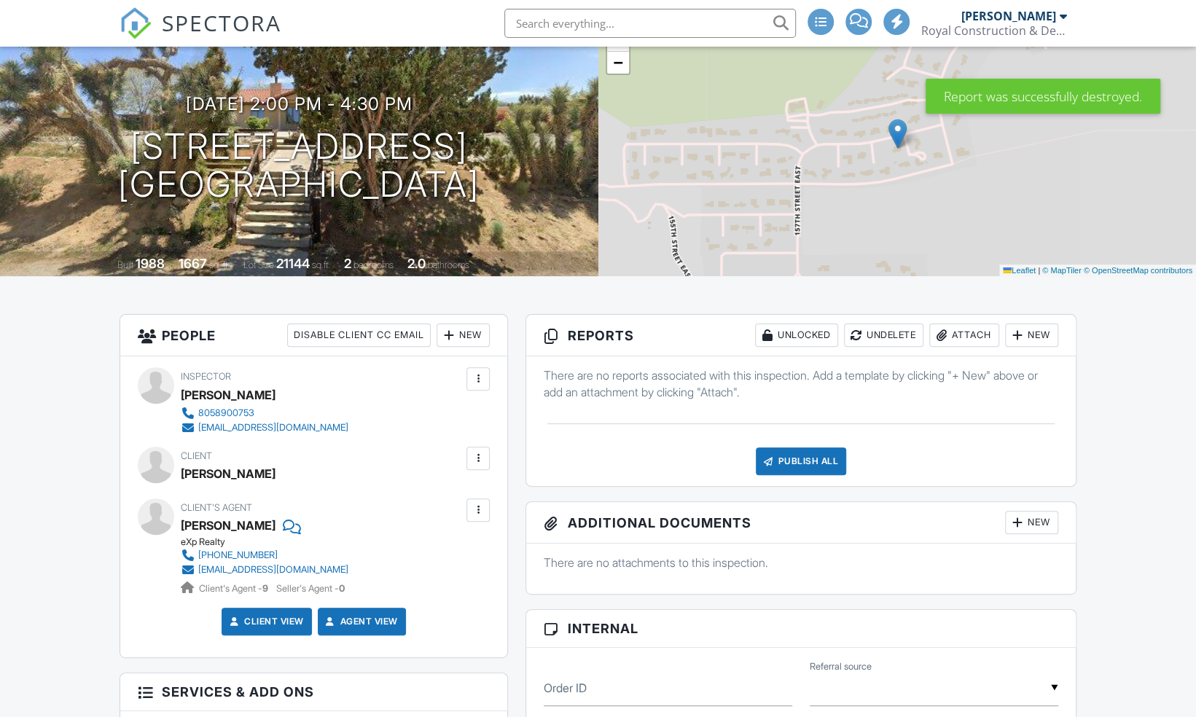
click at [1045, 335] on div "New" at bounding box center [1031, 334] width 53 height 23
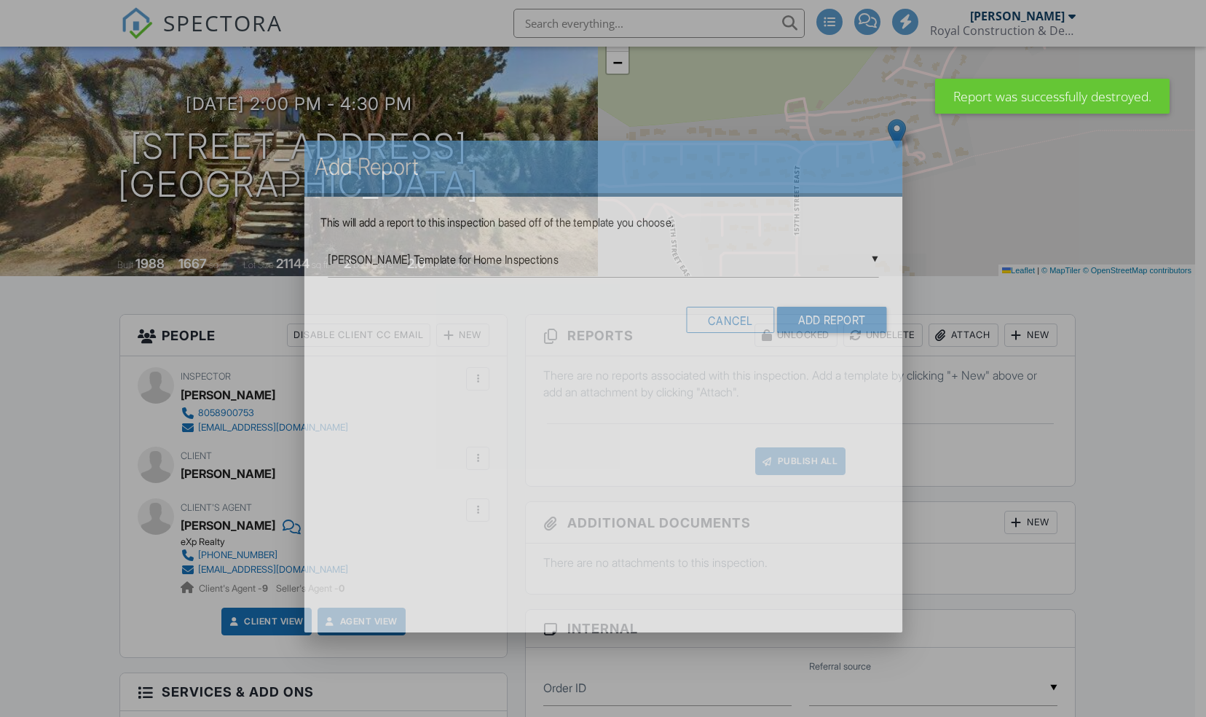
scroll to position [0, 0]
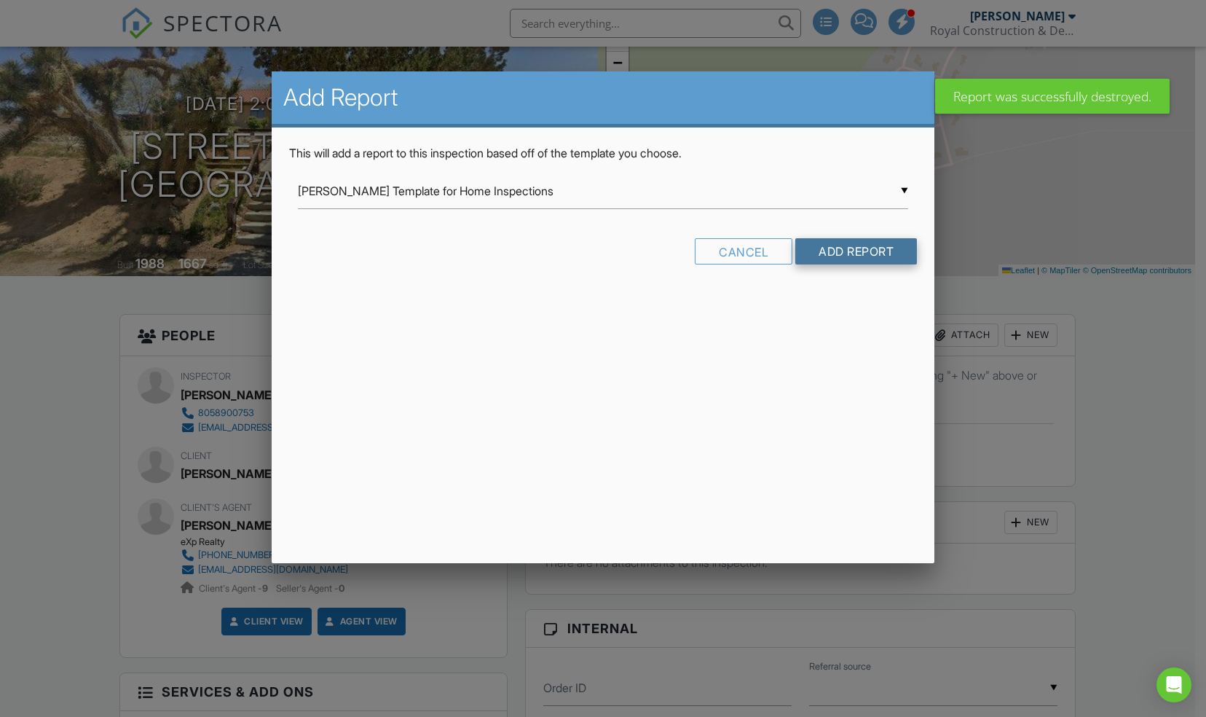
click at [889, 249] on input "Add Report" at bounding box center [857, 251] width 122 height 26
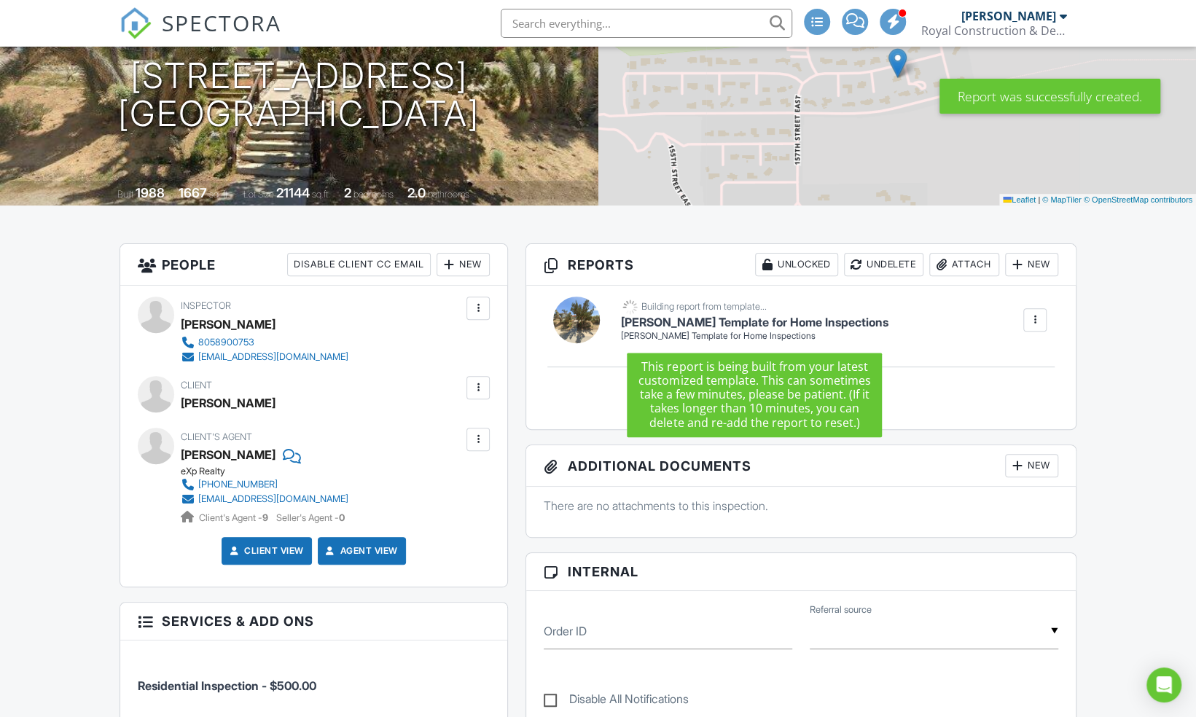
scroll to position [185, 0]
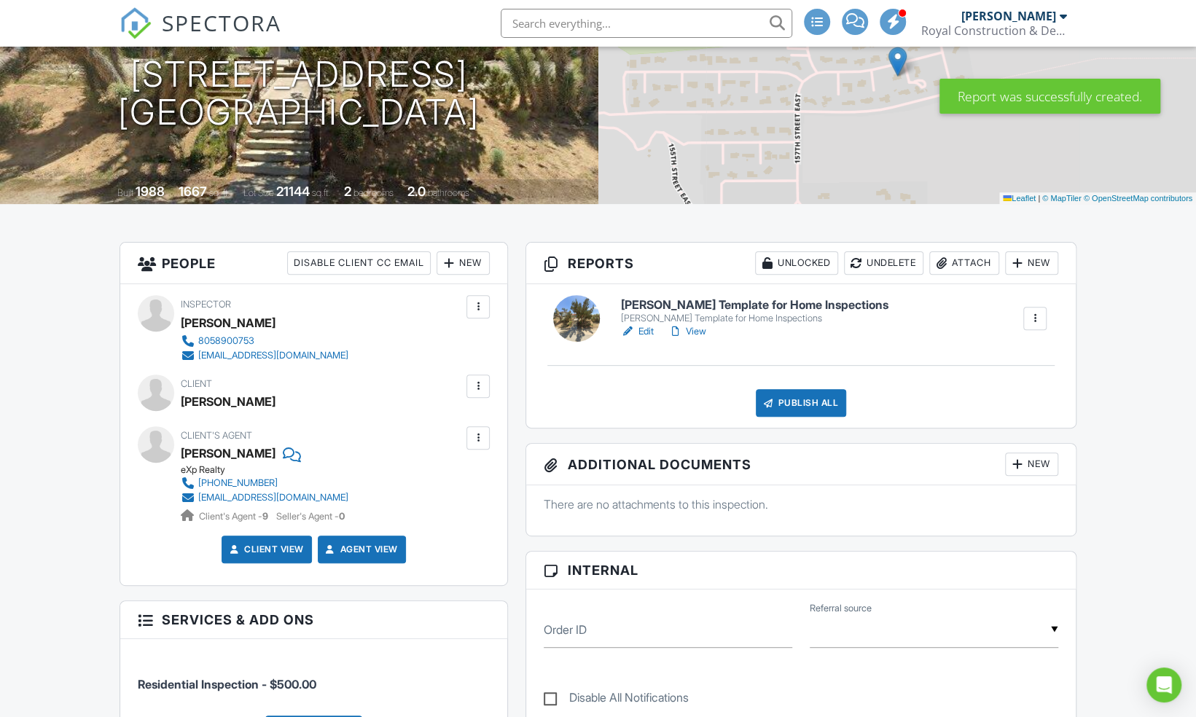
click at [648, 329] on link "Edit" at bounding box center [637, 331] width 33 height 15
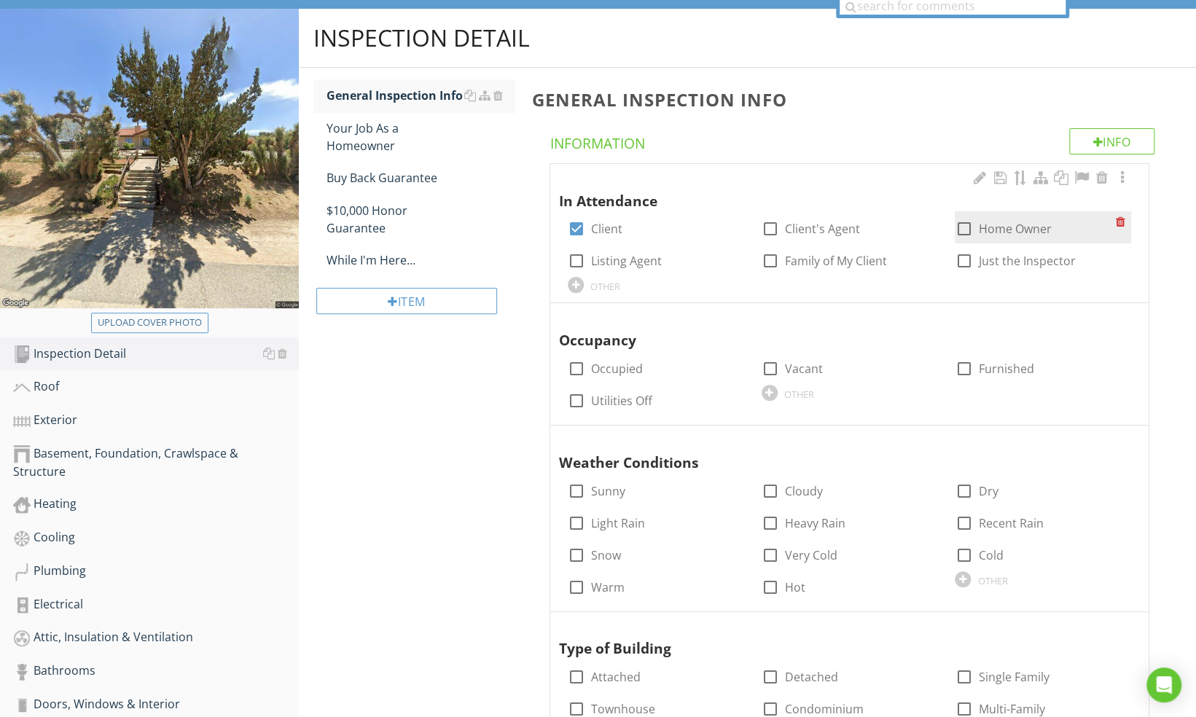
scroll to position [138, 0]
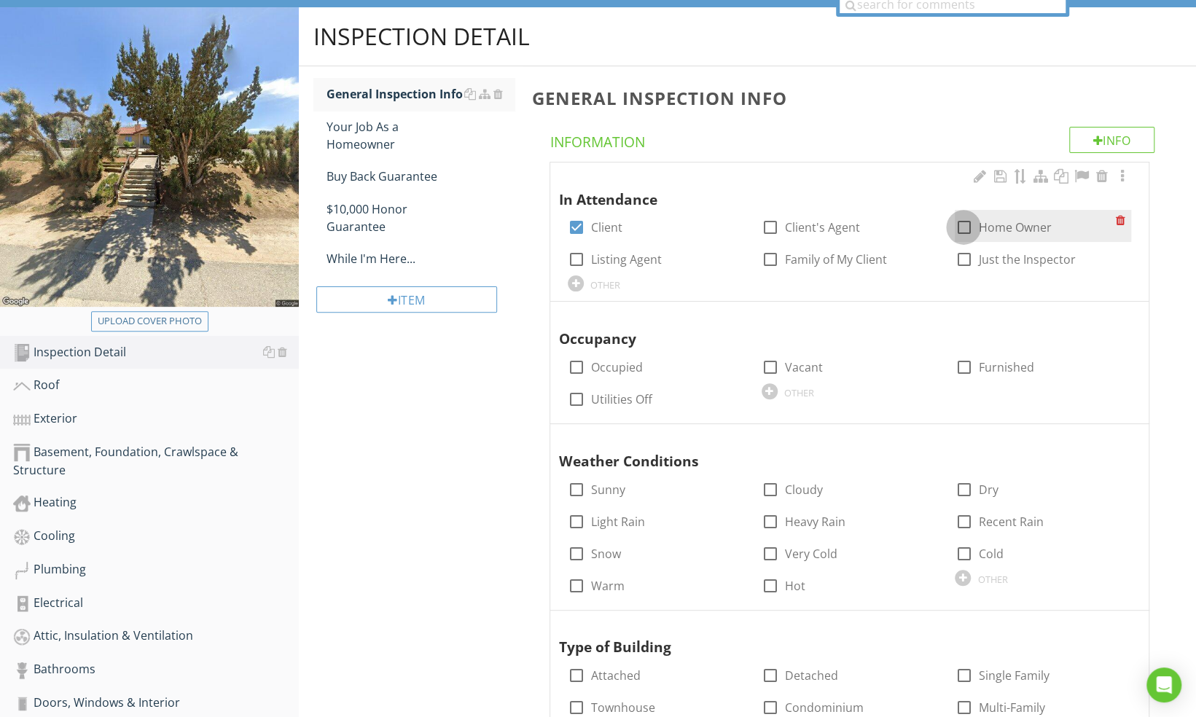
click at [959, 229] on div at bounding box center [963, 227] width 25 height 25
checkbox input "true"
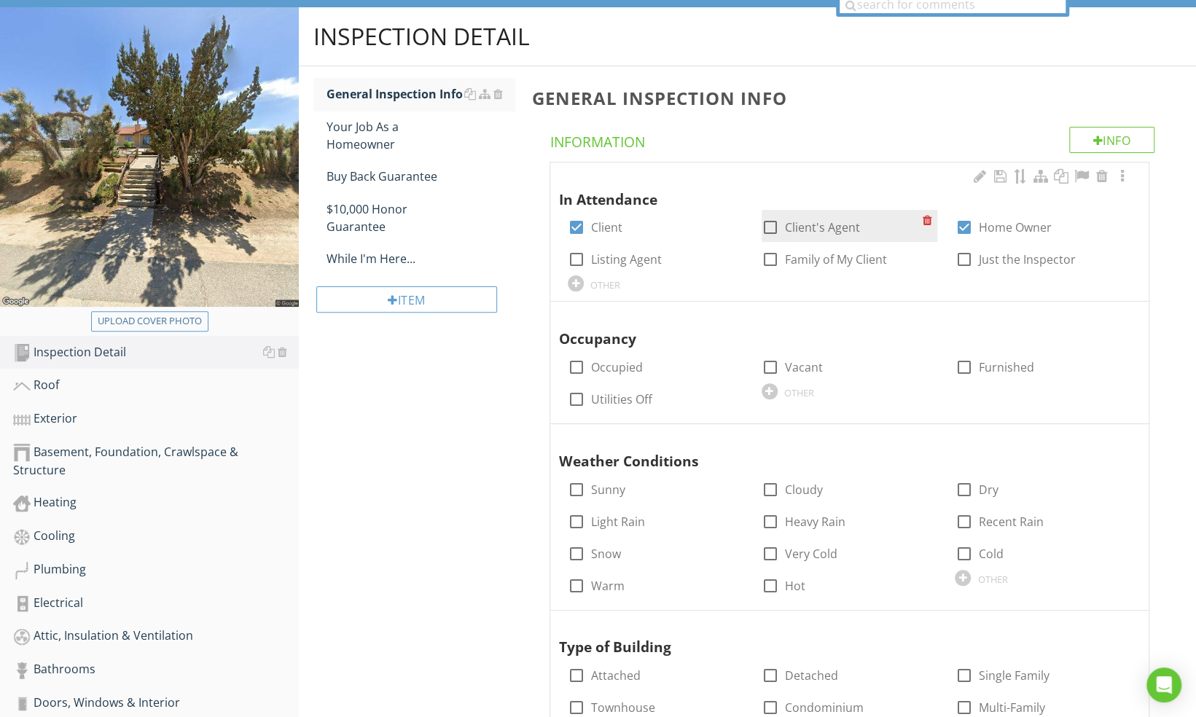
click at [800, 217] on div "check_box_outline_blank Client's Agent" at bounding box center [841, 226] width 161 height 20
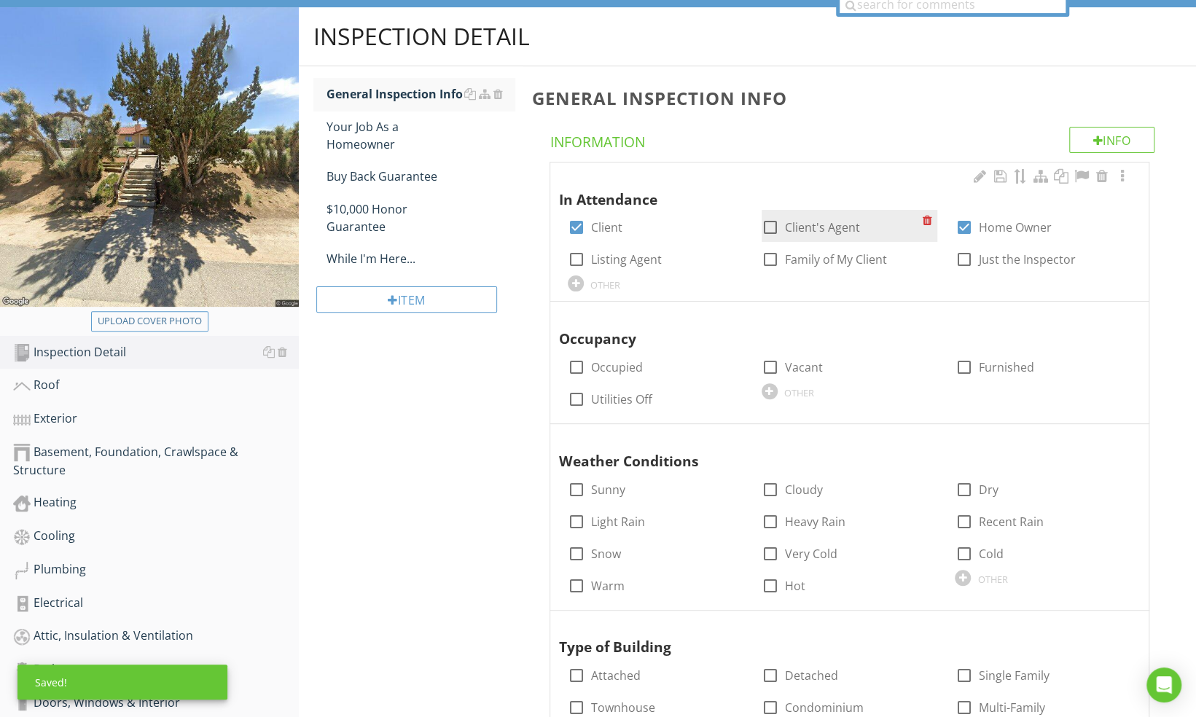
click at [797, 228] on label "Client's Agent" at bounding box center [822, 227] width 75 height 15
checkbox input "true"
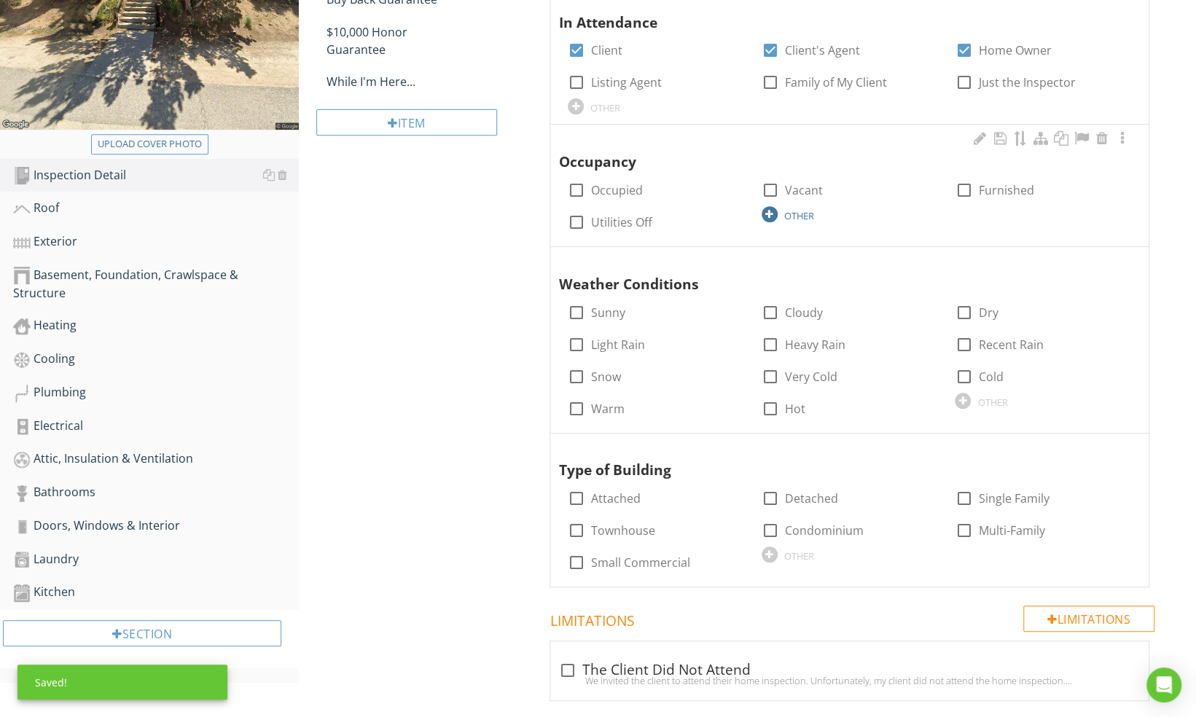
scroll to position [316, 0]
click at [609, 204] on div "check_box_outline_blank Utilities Off" at bounding box center [656, 220] width 176 height 32
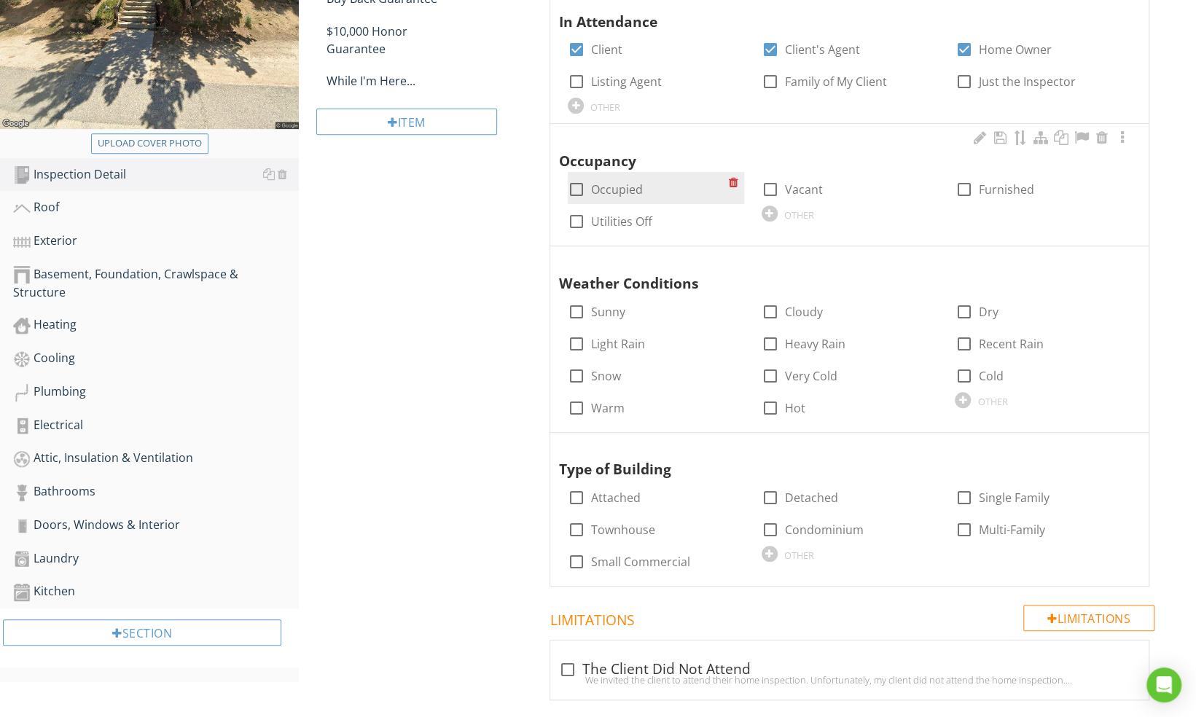
click at [597, 189] on label "Occupied" at bounding box center [617, 189] width 52 height 15
checkbox input "true"
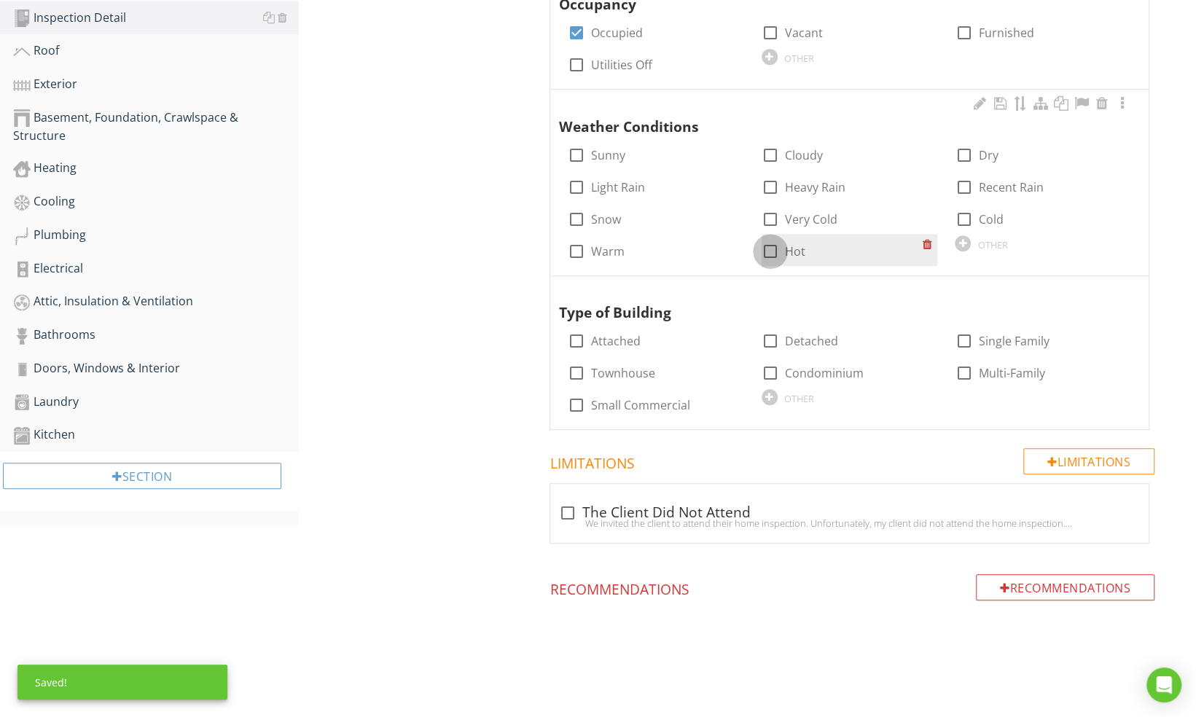
click at [772, 259] on div at bounding box center [770, 251] width 25 height 25
checkbox input "true"
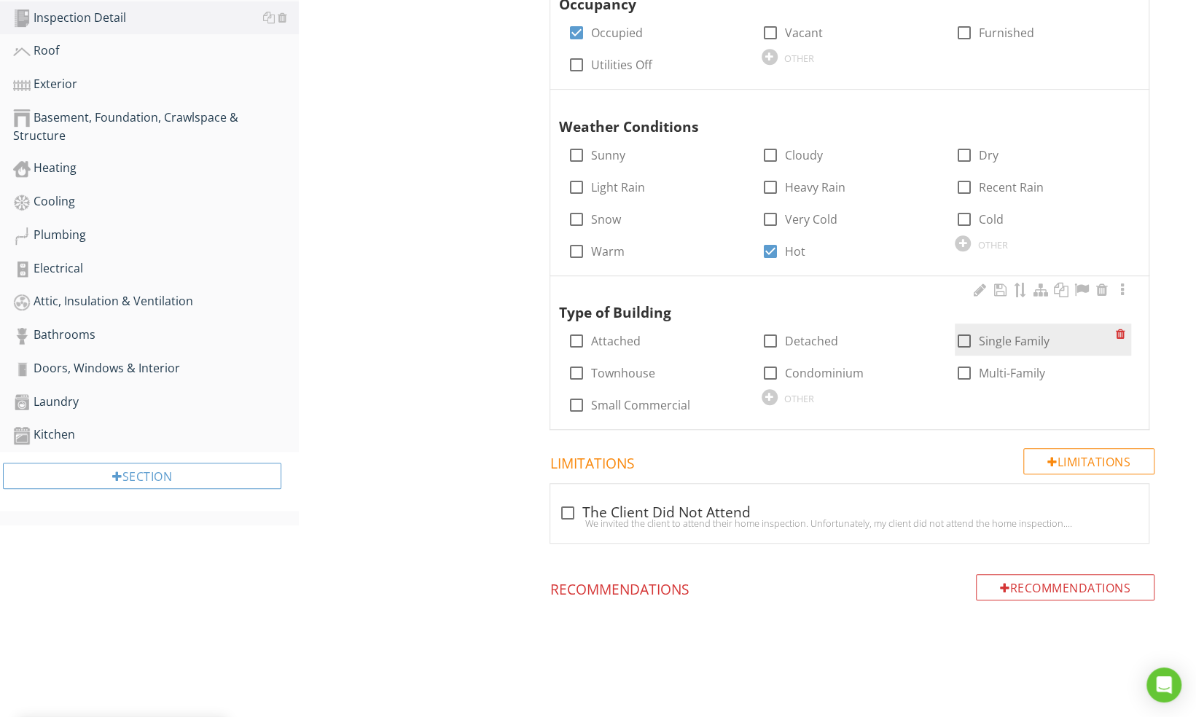
click at [967, 348] on div at bounding box center [963, 341] width 25 height 25
checkbox input "true"
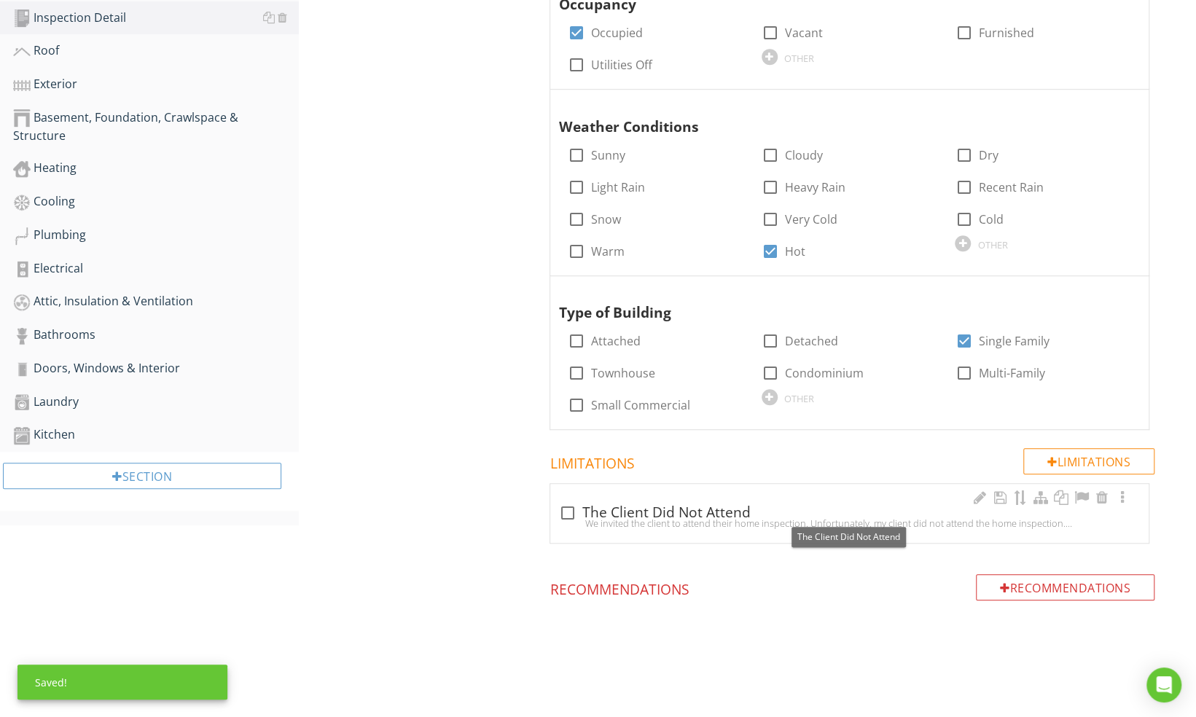
scroll to position [0, 0]
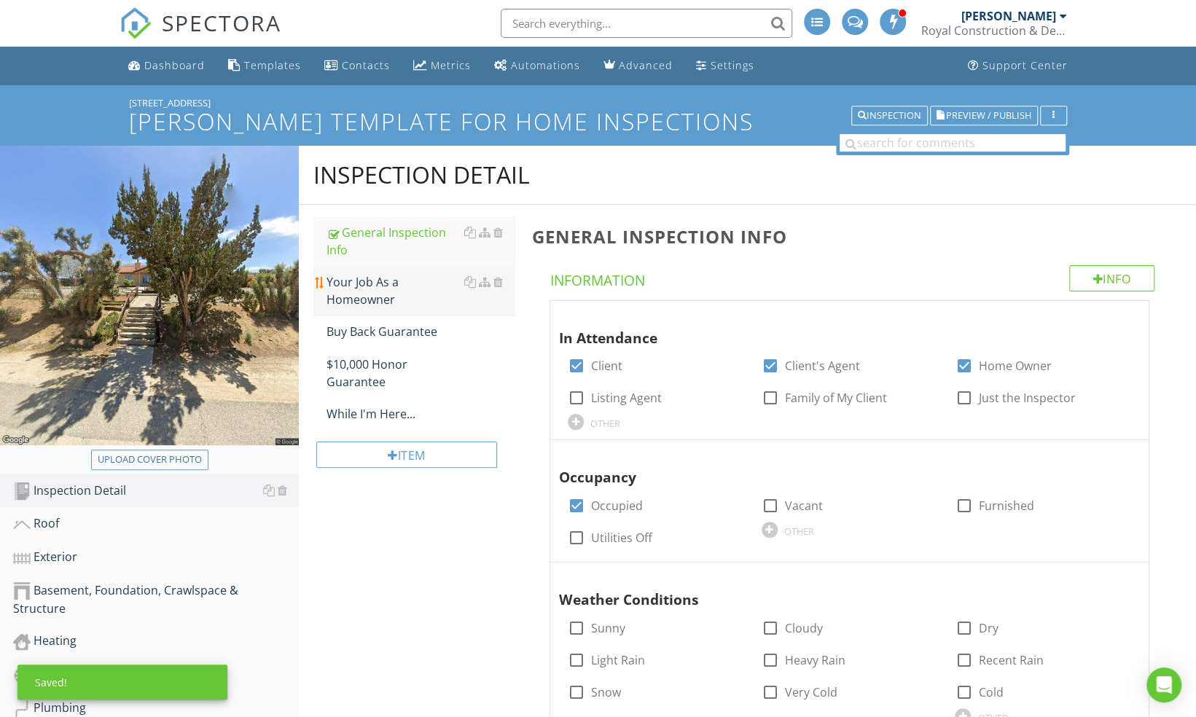
click at [388, 294] on div "Your Job As a Homeowner" at bounding box center [420, 290] width 188 height 35
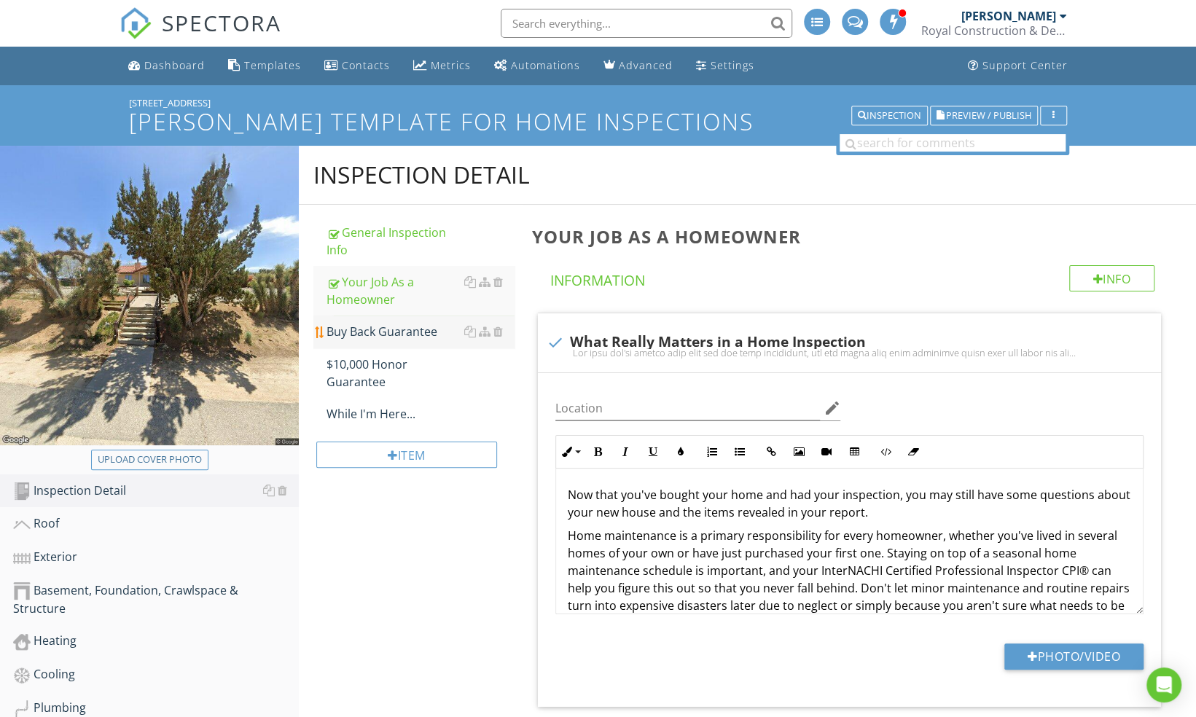
click at [407, 335] on div "Buy Back Guarantee" at bounding box center [420, 331] width 188 height 17
type textarea "<p><img src="https://cdn.spectora.com/editor_assets/images/000/014/173/original…"
type textarea "<p><img src="https://cdn.spectora.com/editor_assets/images/000/014/172/original…"
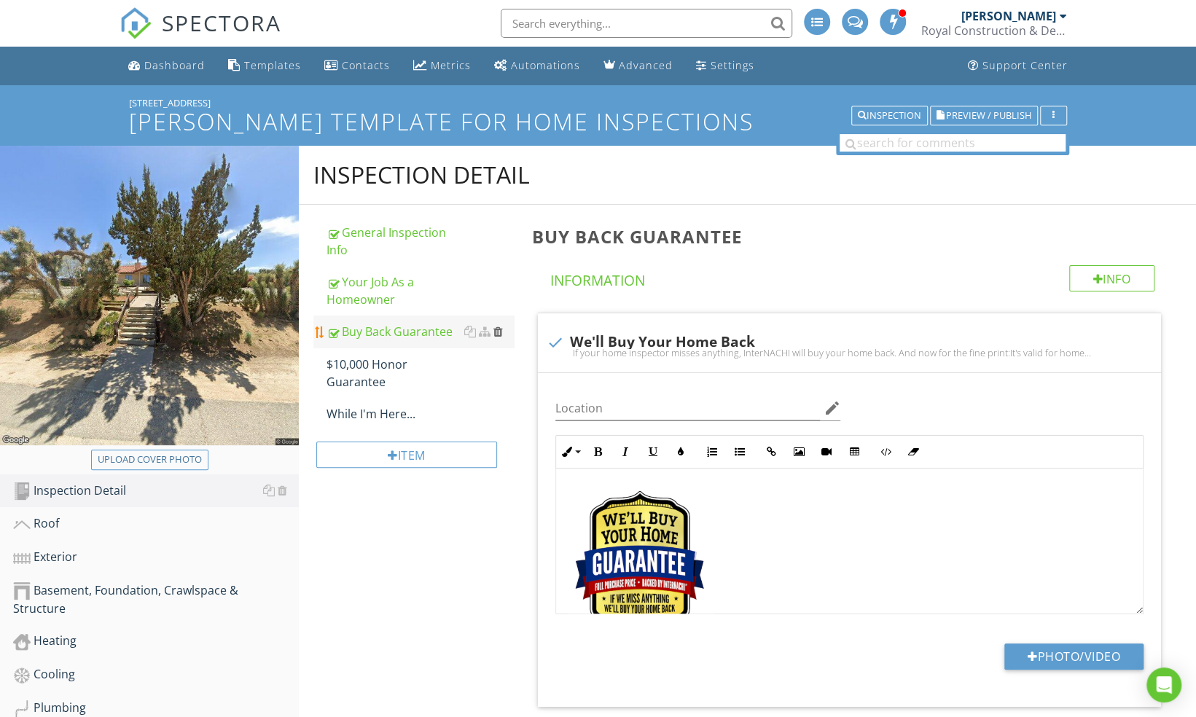
click at [501, 331] on div at bounding box center [497, 332] width 9 height 12
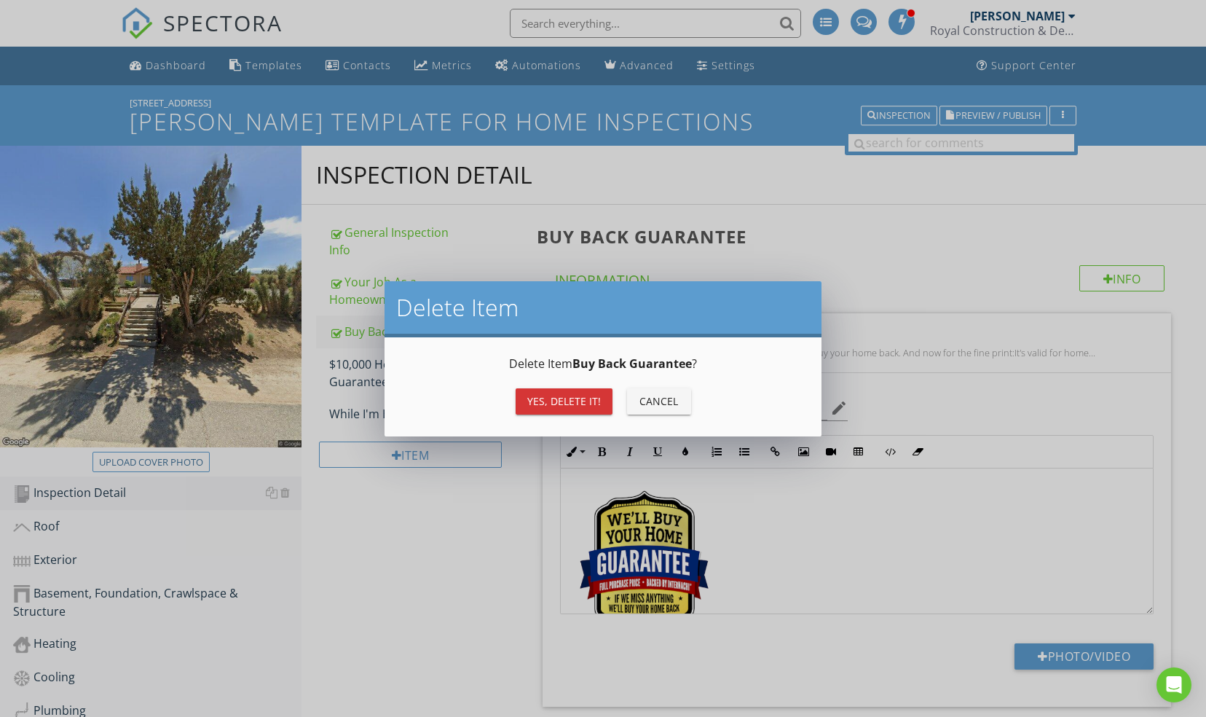
click at [587, 404] on div "Yes, Delete it!" at bounding box center [564, 400] width 74 height 15
type textarea "<p><a fr-original-style="" href="http://www.nachi.org/buy" rel="noopener norefe…"
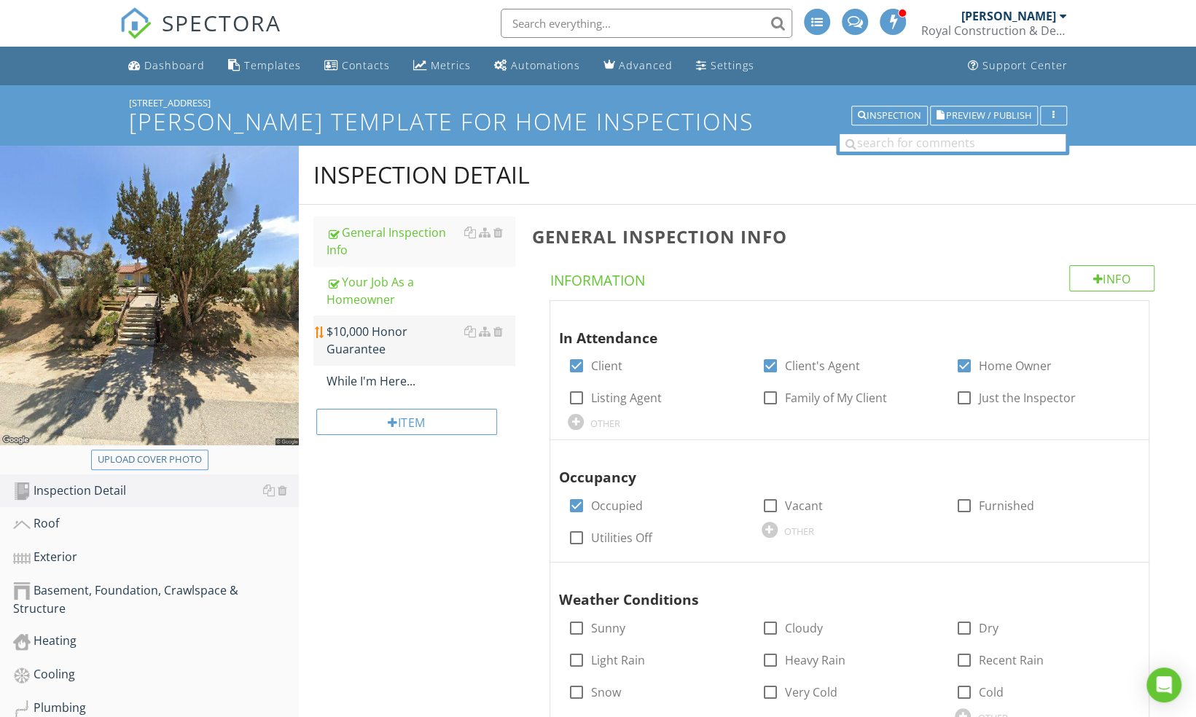
click at [416, 342] on div "$10,000 Honor Guarantee" at bounding box center [420, 340] width 188 height 35
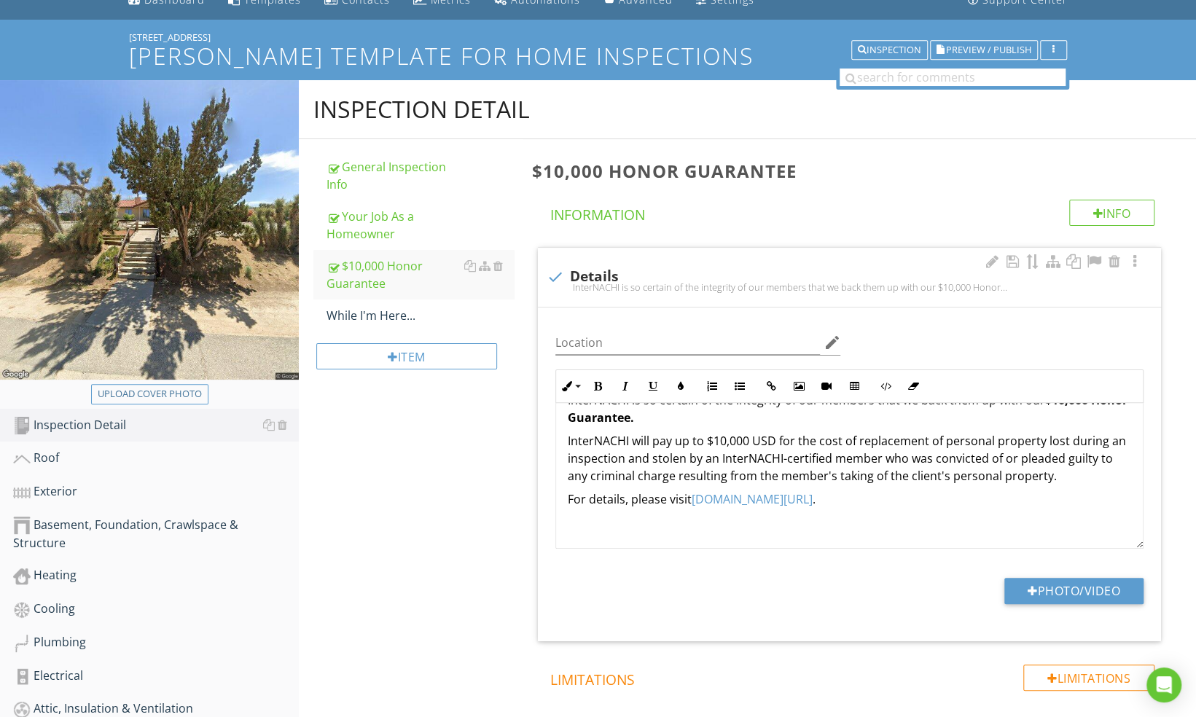
scroll to position [70, 0]
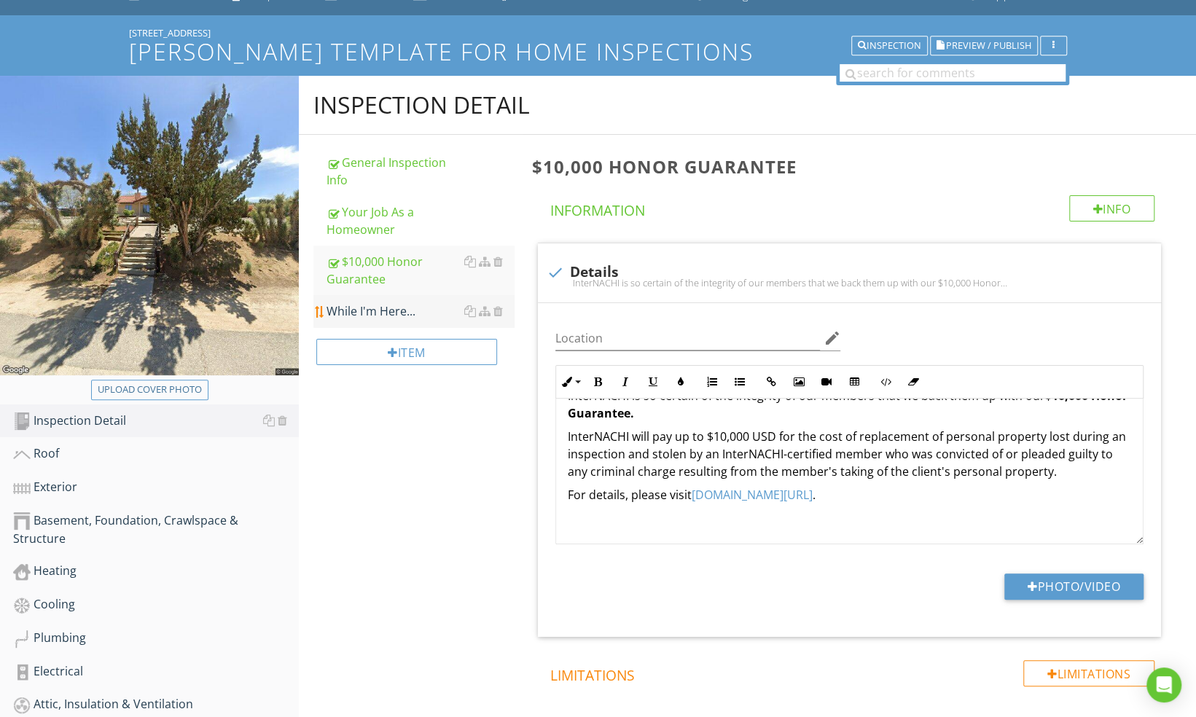
click at [372, 318] on div "While I'm Here..." at bounding box center [420, 310] width 188 height 17
type textarea "<p><a fr-original-style="" href="http://www.nachi.org/honor" rel="noopener nore…"
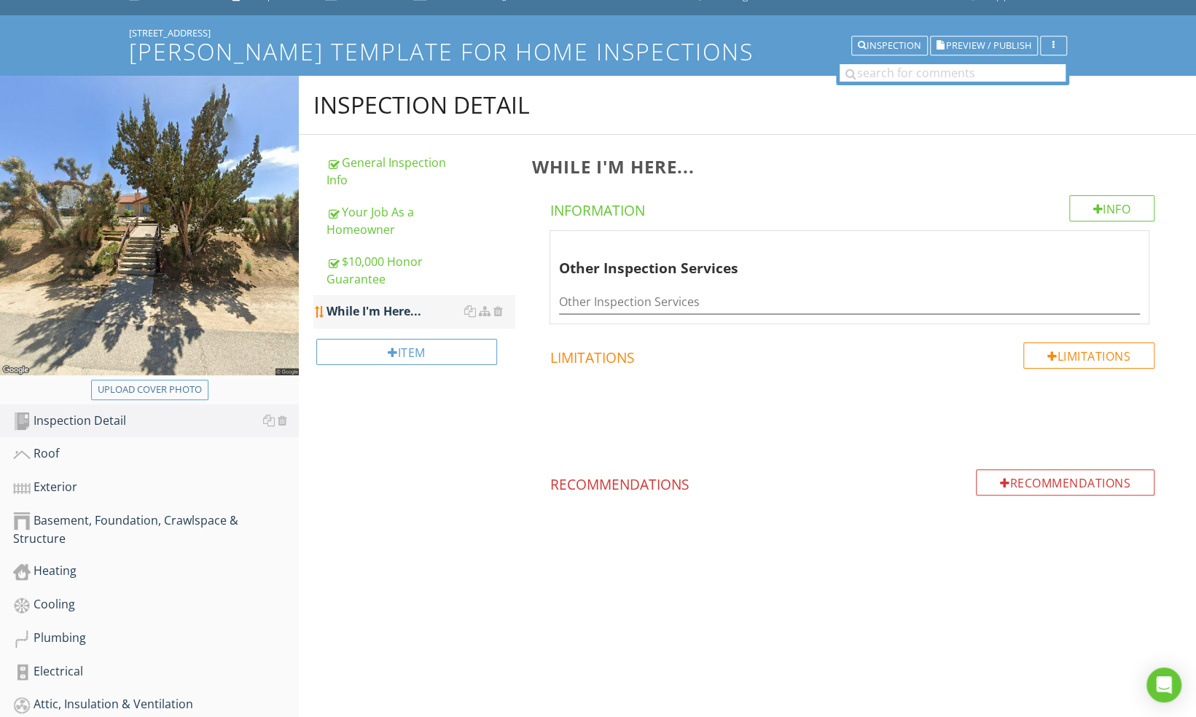
click at [503, 310] on div "While I'm Here..." at bounding box center [420, 310] width 188 height 17
click at [501, 312] on div at bounding box center [497, 311] width 9 height 12
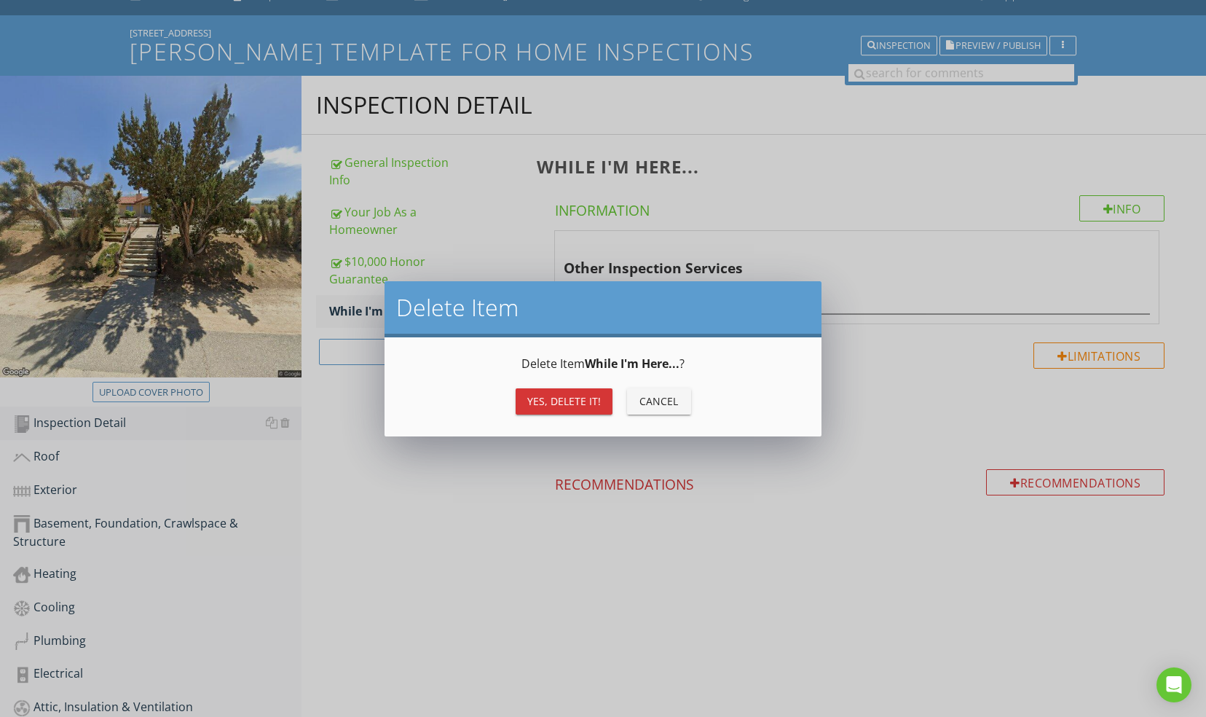
click at [543, 416] on div "Yes, Delete it! Cancel" at bounding box center [603, 401] width 402 height 35
click at [541, 406] on div "Yes, Delete it!" at bounding box center [564, 400] width 74 height 15
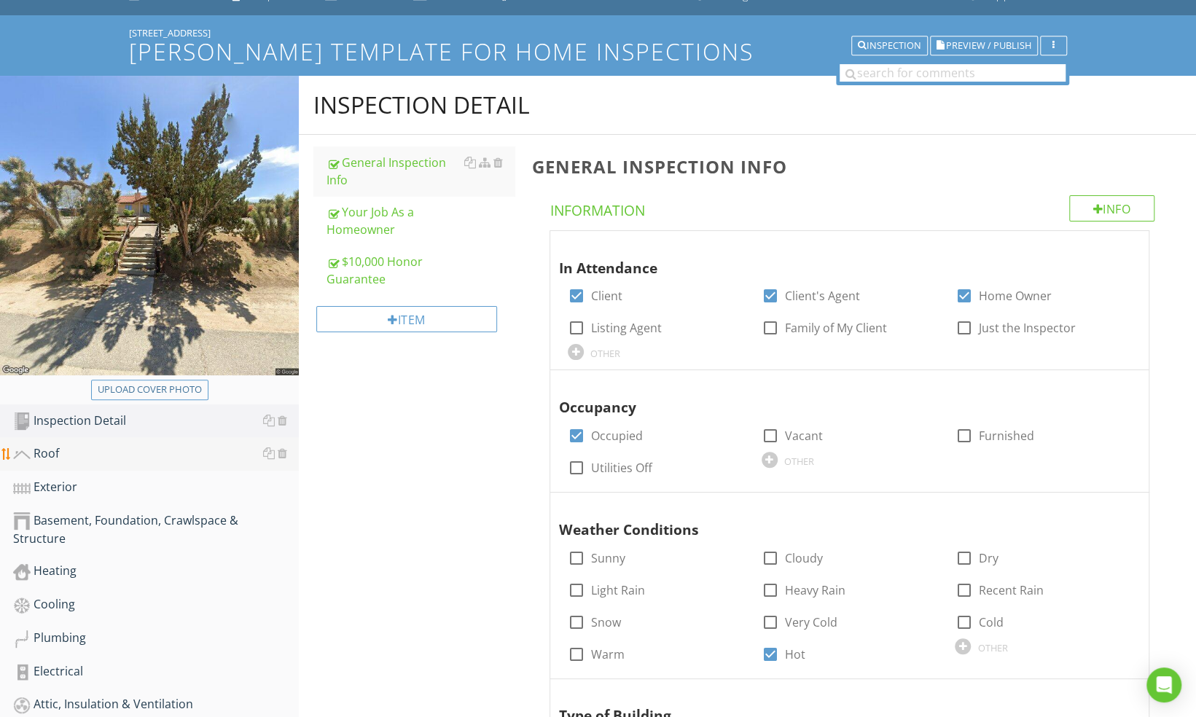
click at [53, 455] on div "Roof" at bounding box center [156, 453] width 286 height 19
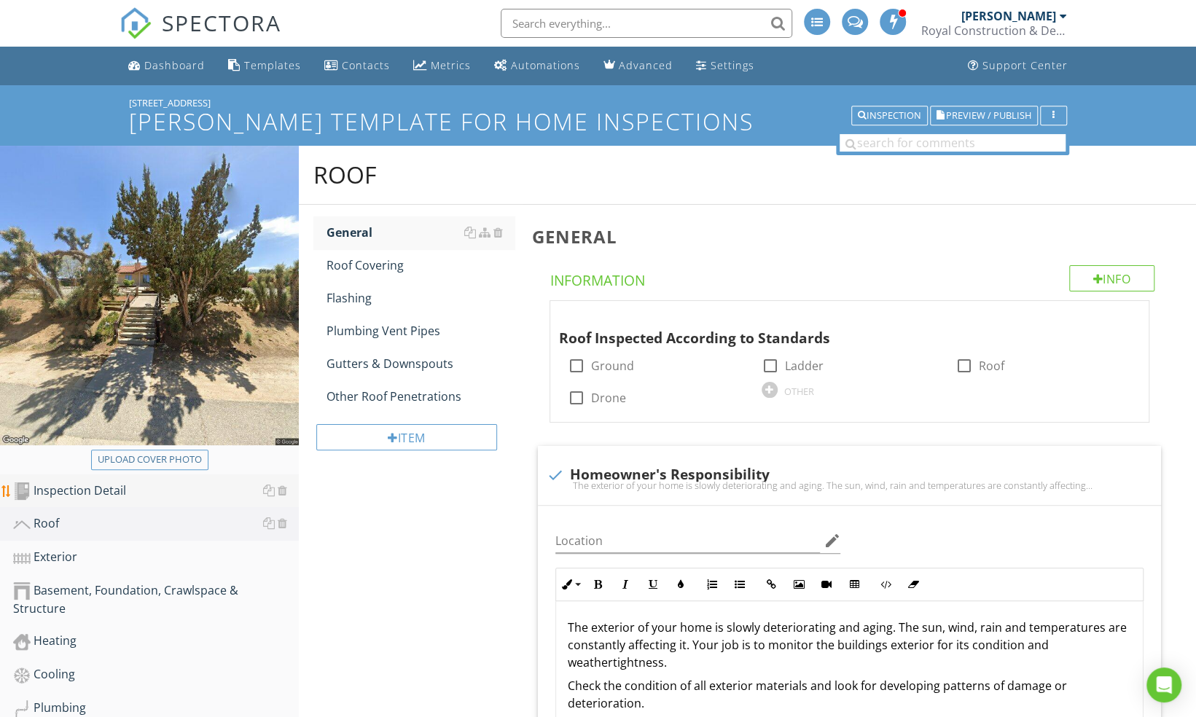
click at [57, 479] on link "Inspection Detail" at bounding box center [156, 491] width 286 height 34
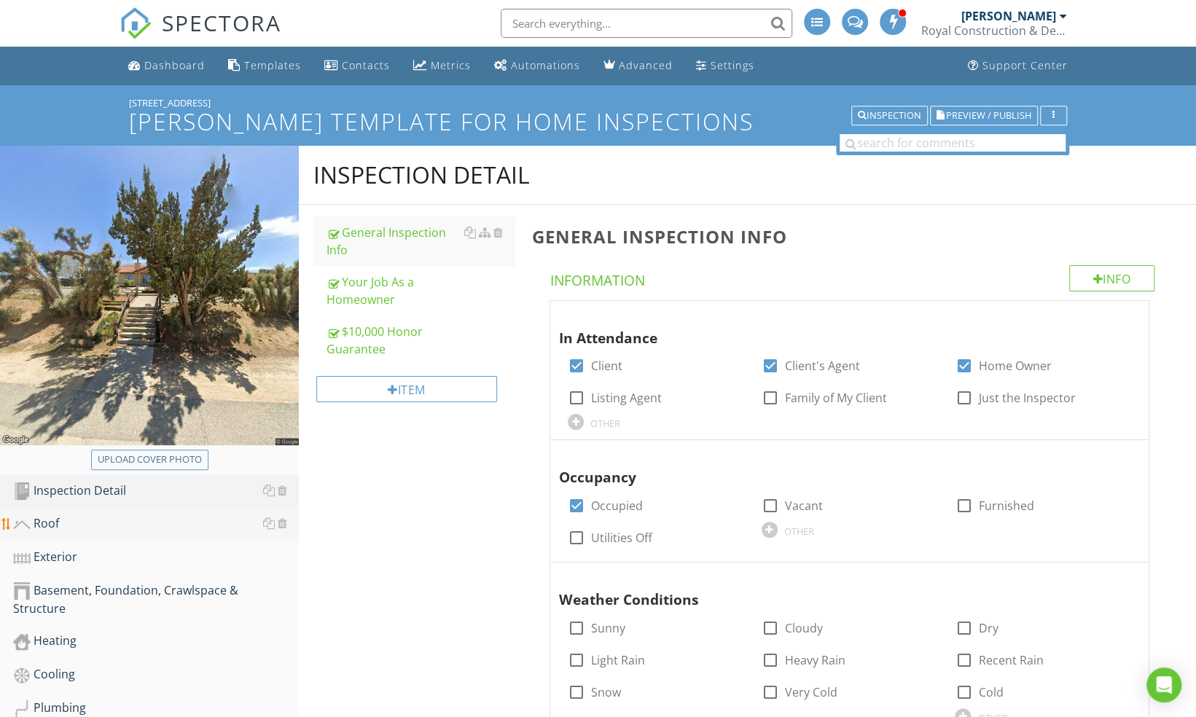
click at [76, 517] on div "Roof" at bounding box center [156, 523] width 286 height 19
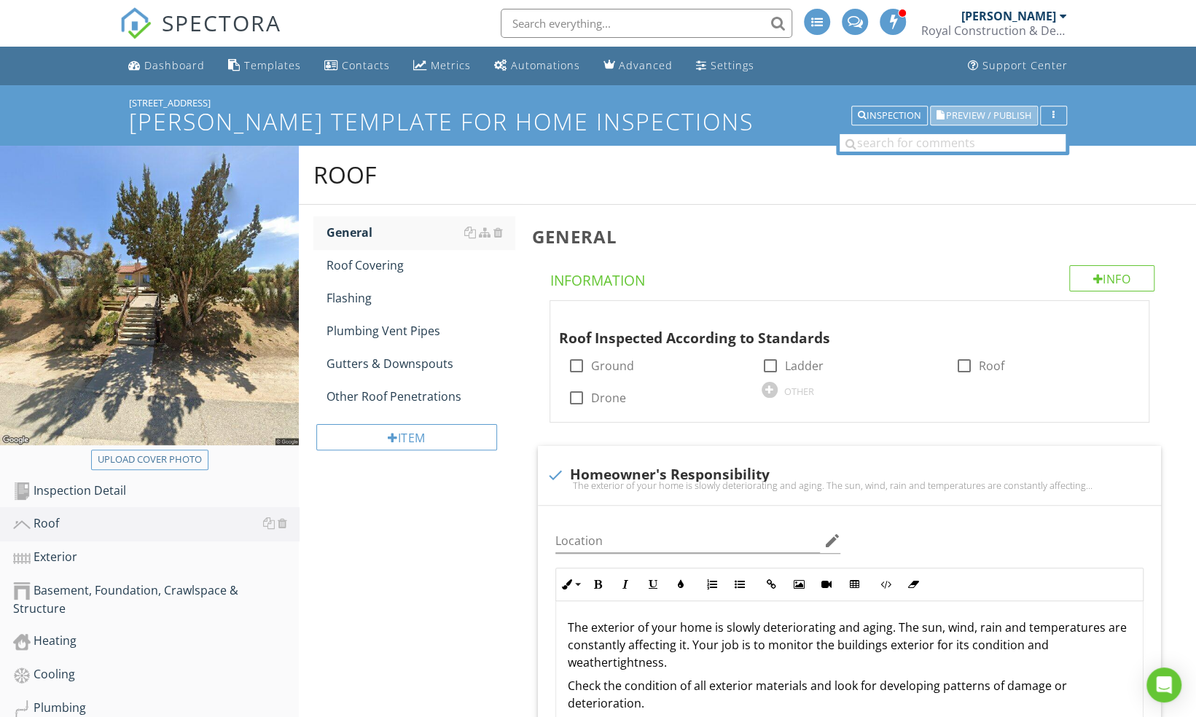
click at [1019, 111] on span "Preview / Publish" at bounding box center [988, 115] width 85 height 9
